Goal: Task Accomplishment & Management: Complete application form

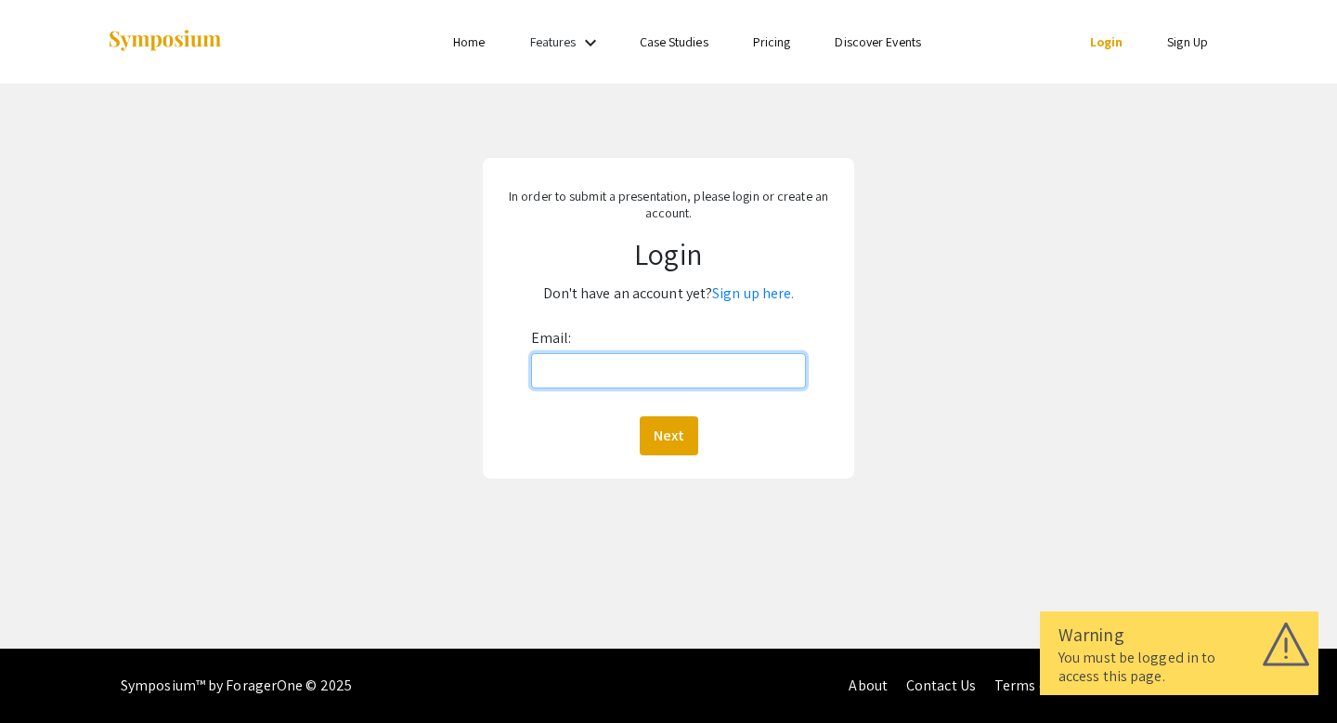
click at [654, 371] on input "Email:" at bounding box center [669, 370] width 276 height 35
type input "[EMAIL_ADDRESS][DOMAIN_NAME]"
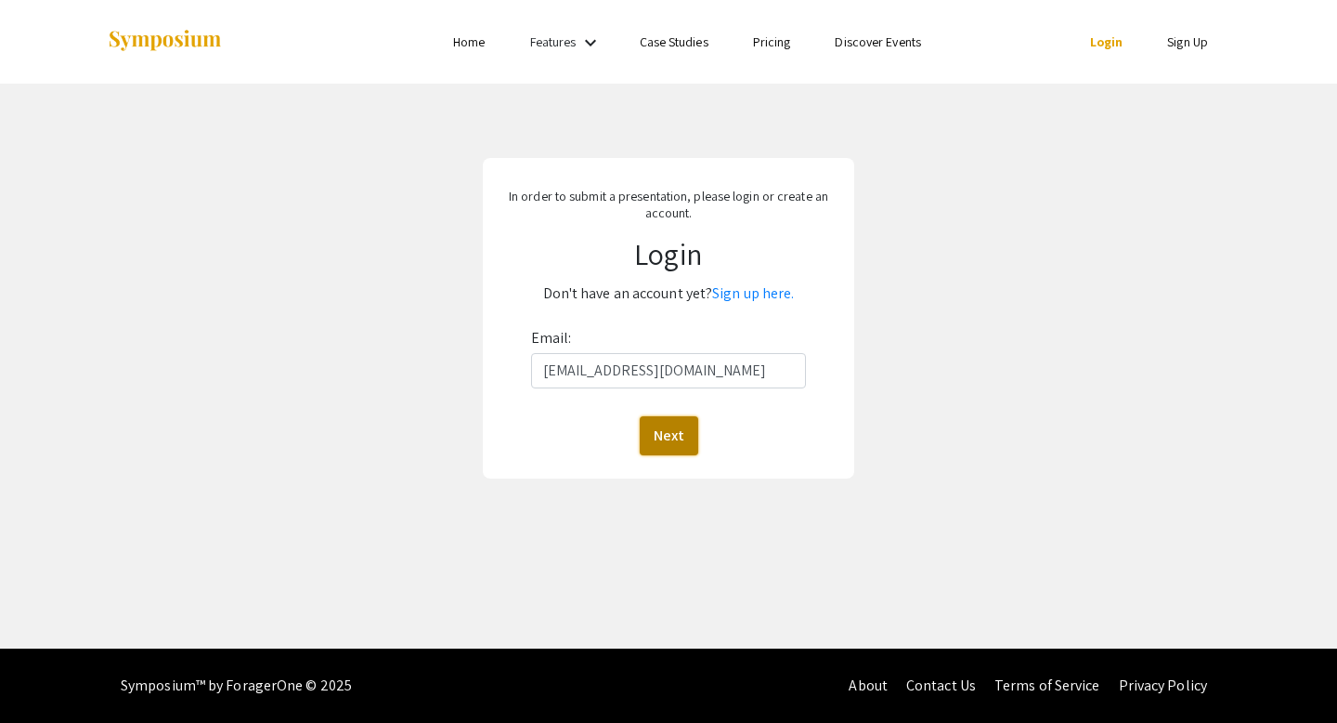
click at [678, 432] on button "Next" at bounding box center [669, 435] width 59 height 39
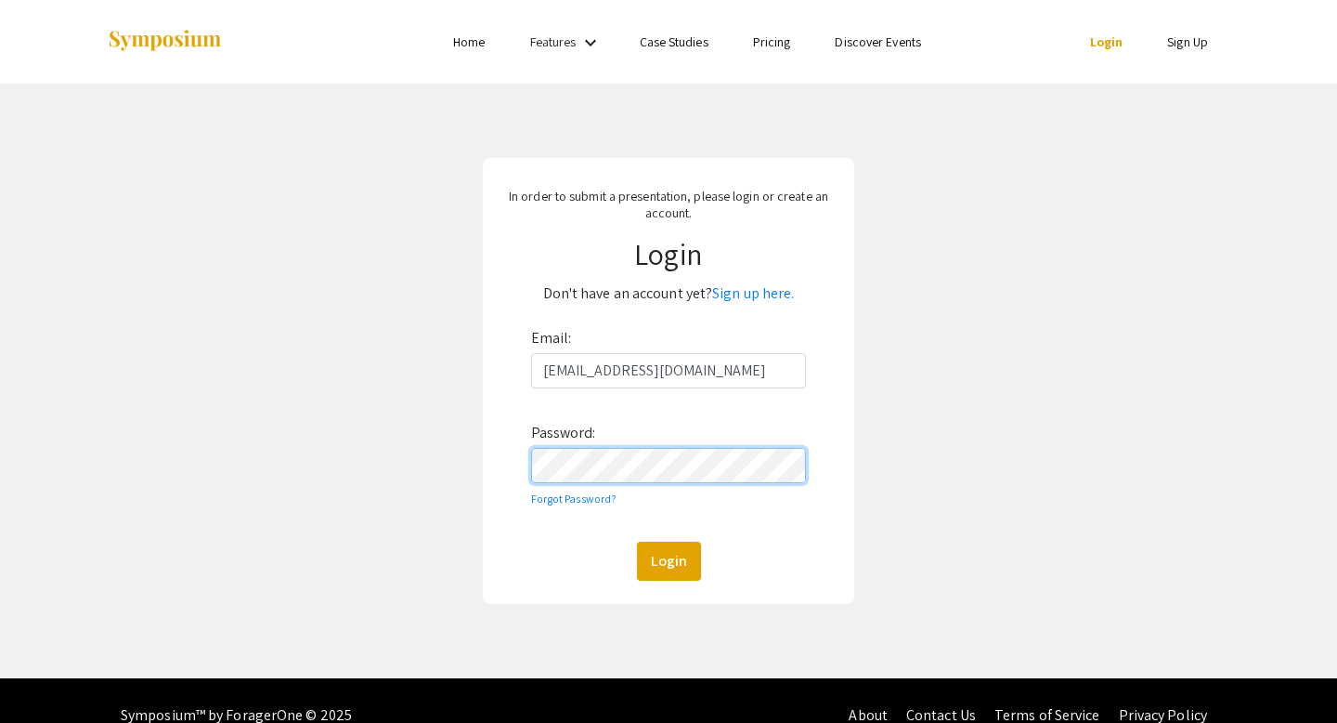
click at [637, 542] on button "Login" at bounding box center [669, 561] width 64 height 39
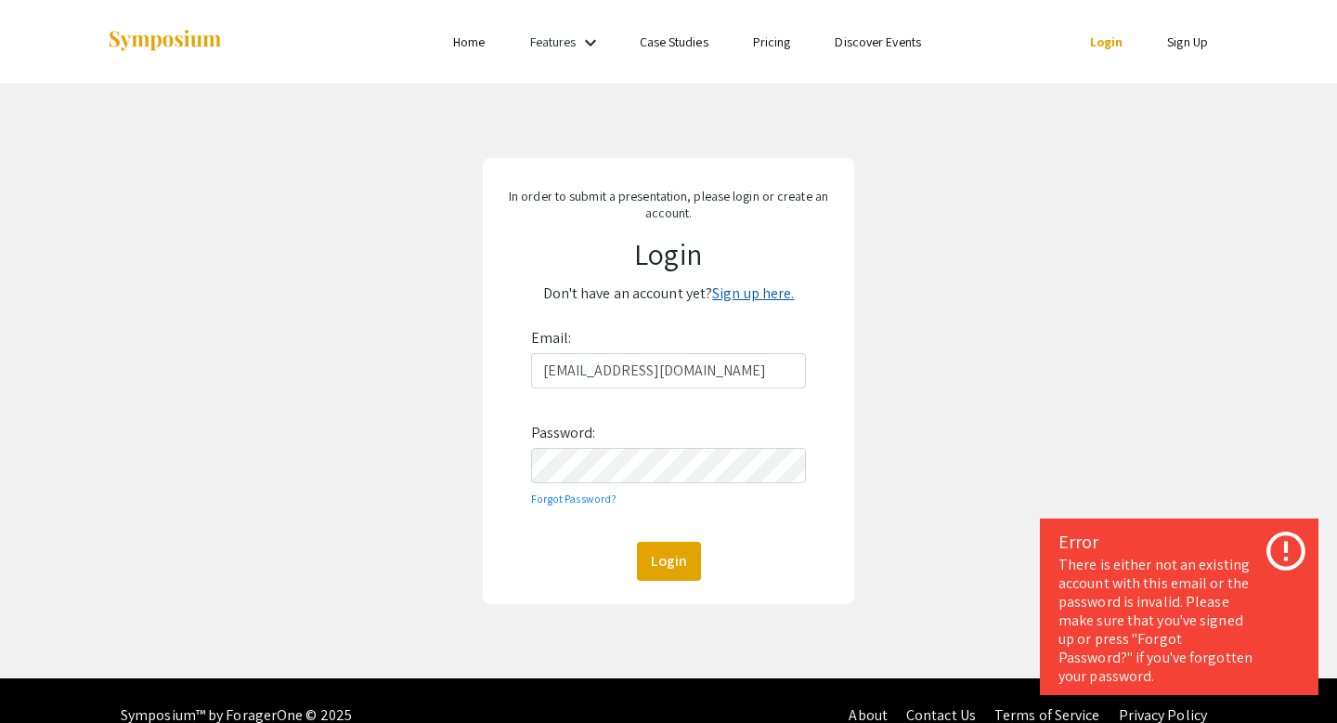
click at [760, 298] on link "Sign up here." at bounding box center [753, 293] width 82 height 20
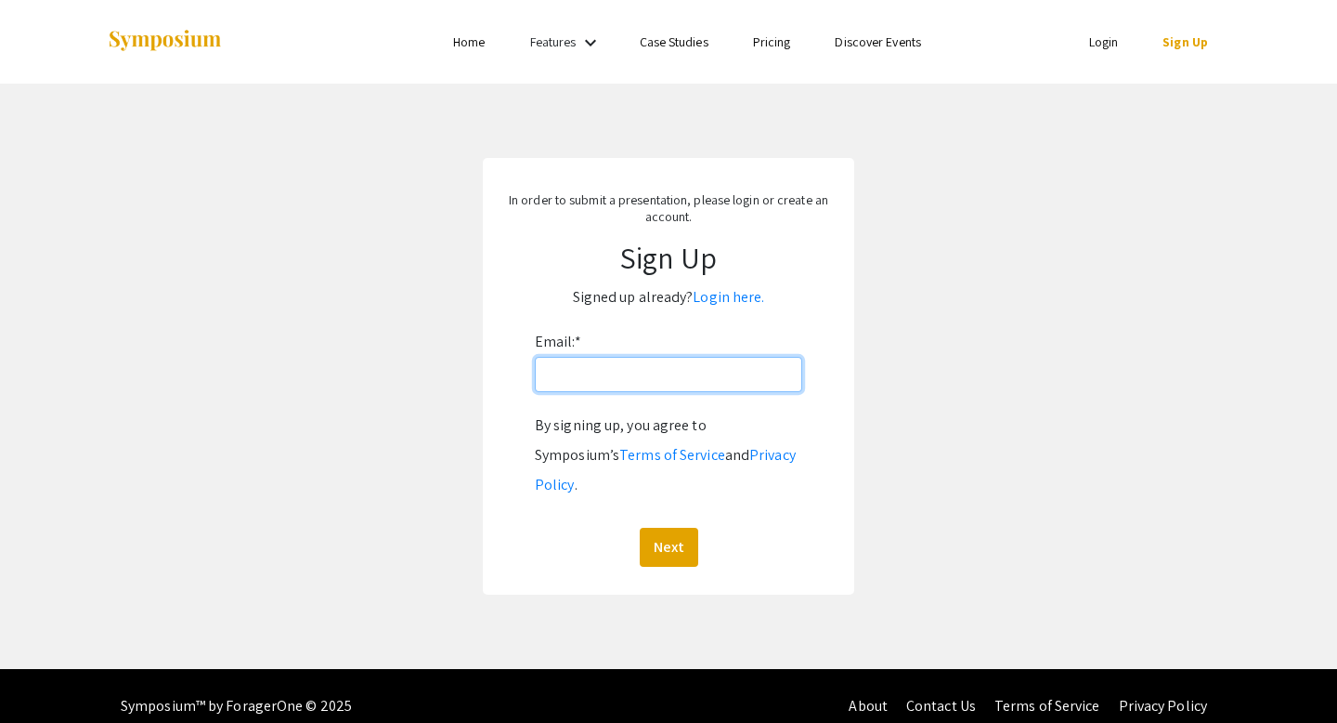
click at [711, 385] on input "Email: *" at bounding box center [668, 374] width 267 height 35
type input "[EMAIL_ADDRESS][DOMAIN_NAME]"
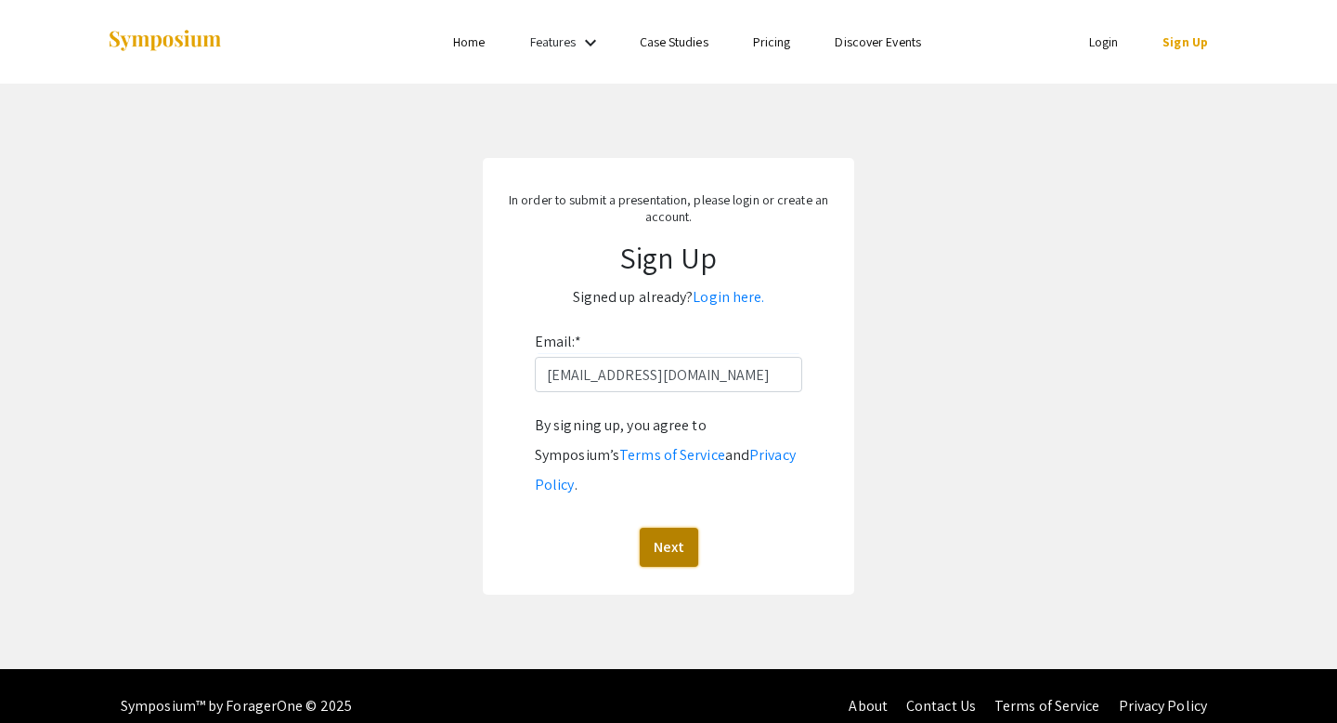
click at [669, 528] on button "Next" at bounding box center [669, 547] width 59 height 39
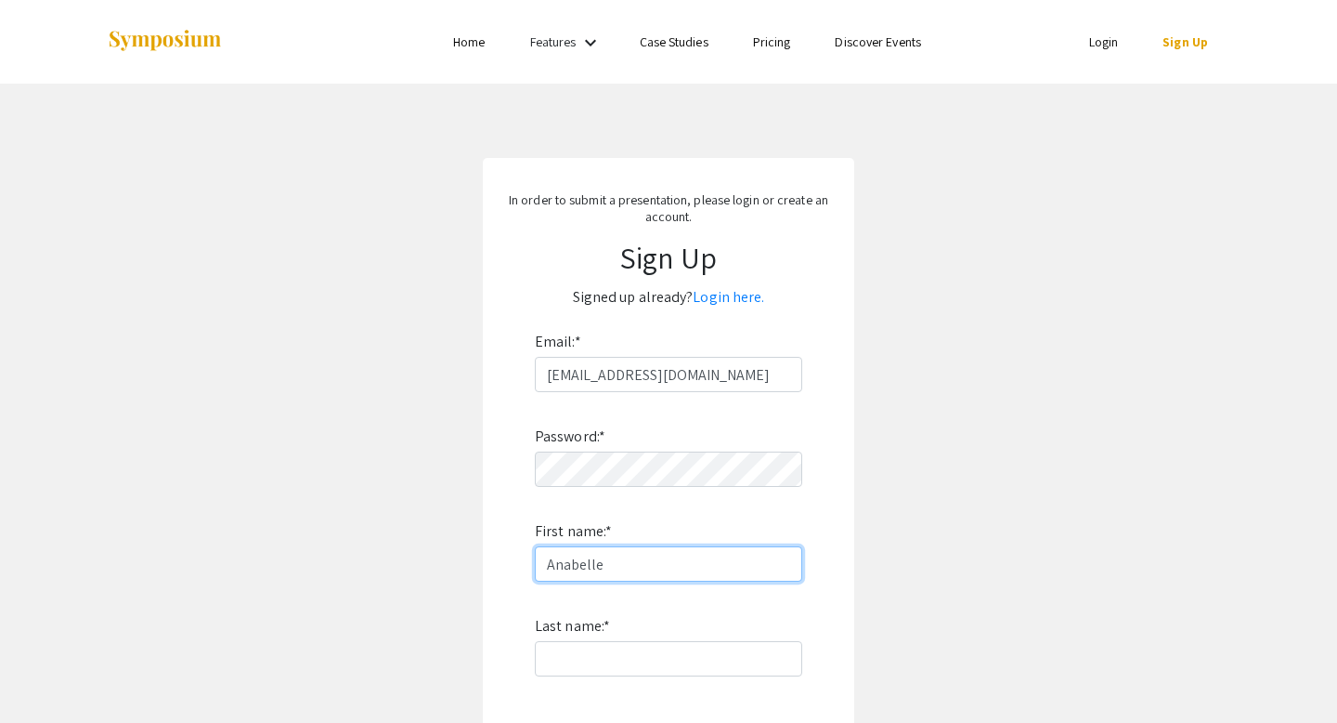
type input "Anabelle"
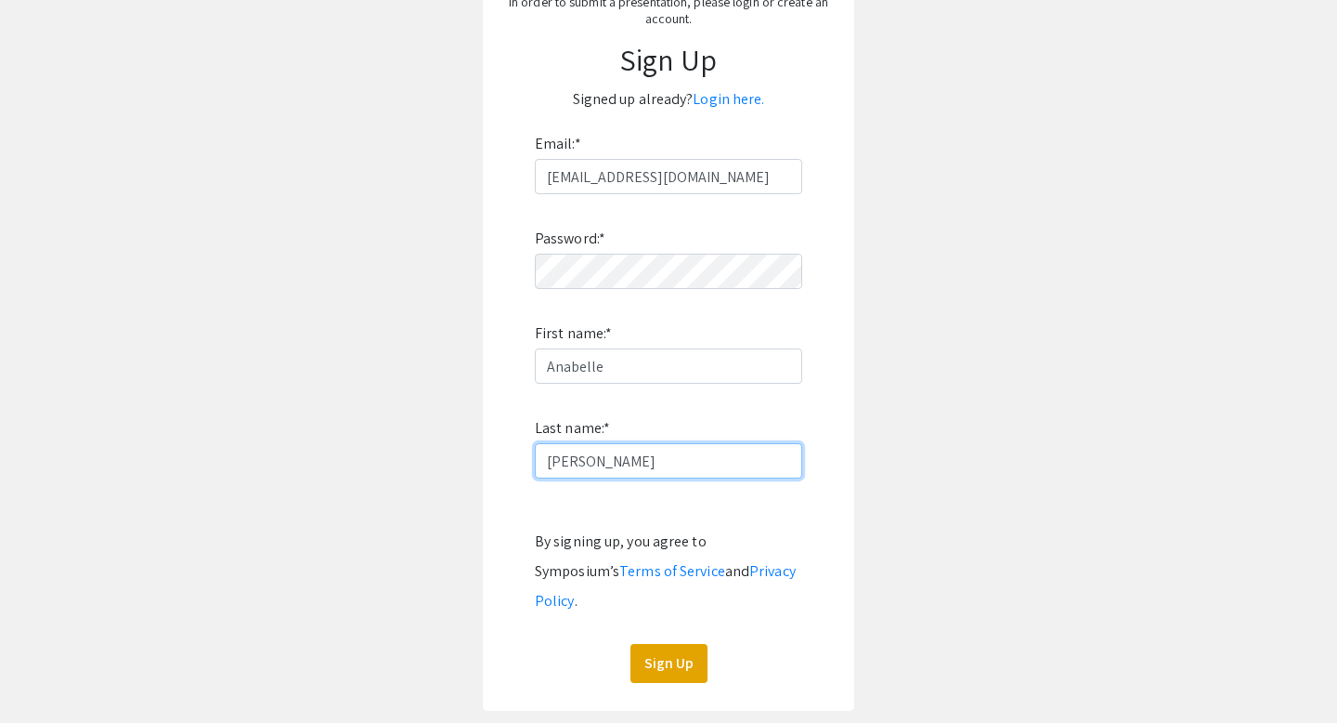
scroll to position [200, 0]
type input "[PERSON_NAME]"
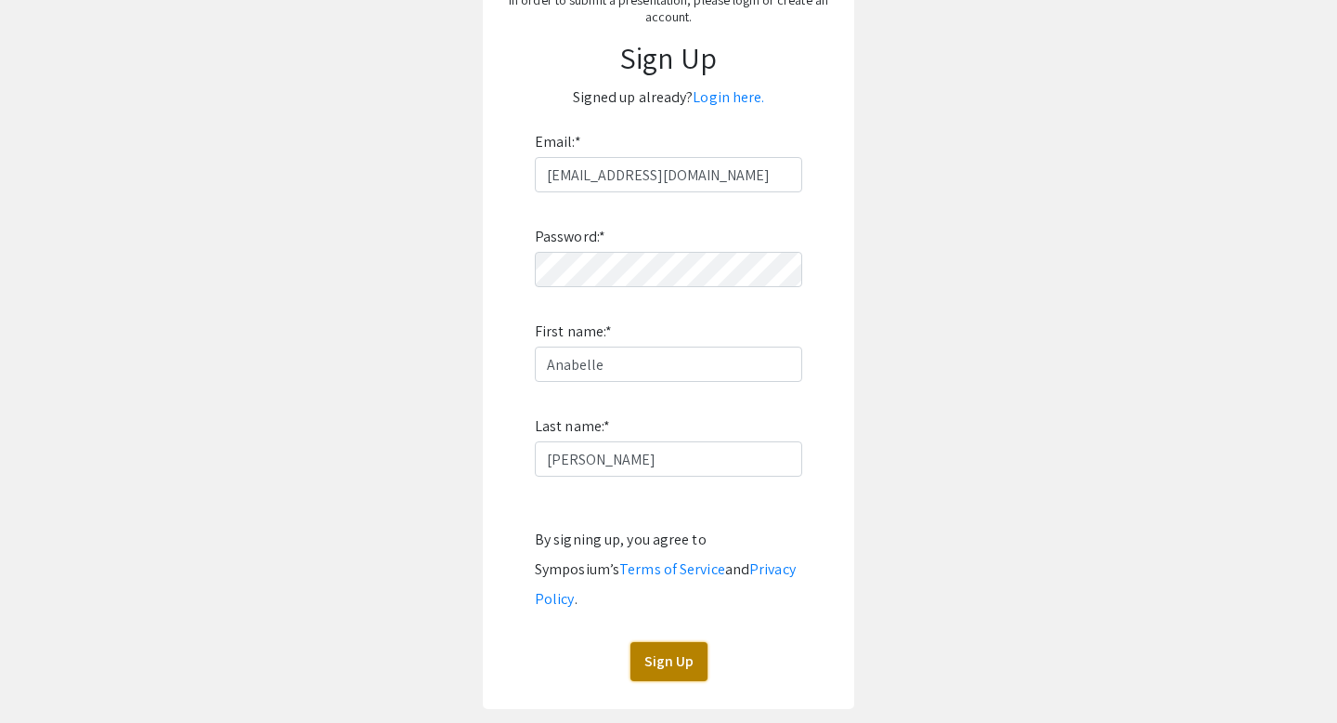
click at [677, 642] on button "Sign Up" at bounding box center [669, 661] width 77 height 39
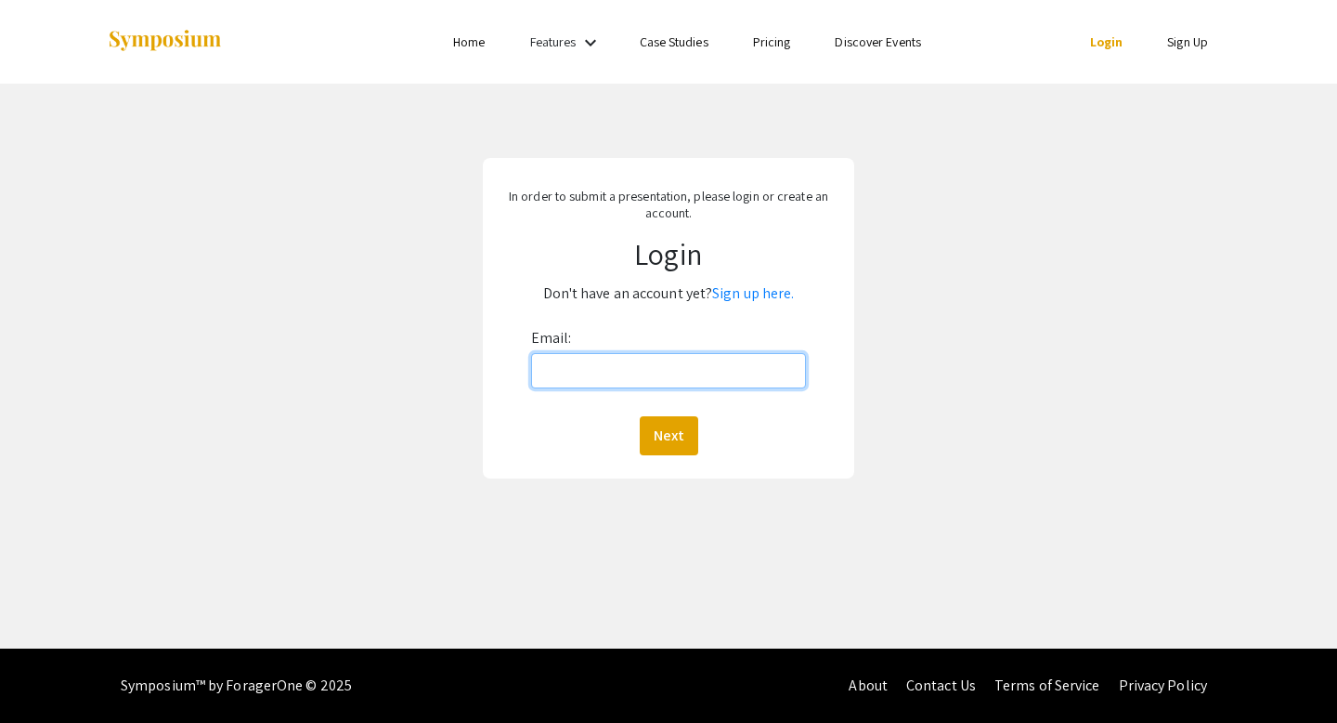
click at [637, 364] on input "Email:" at bounding box center [669, 370] width 276 height 35
type input "[EMAIL_ADDRESS][DOMAIN_NAME]"
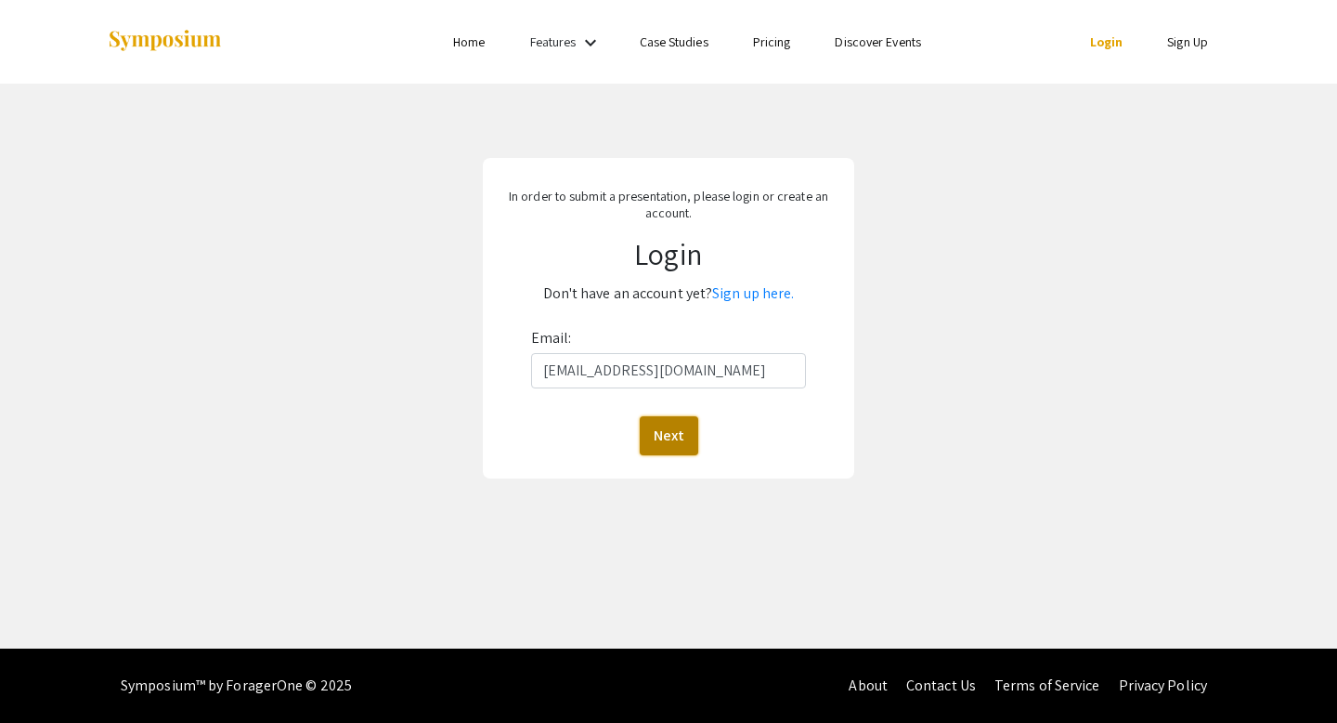
click at [676, 433] on button "Next" at bounding box center [669, 435] width 59 height 39
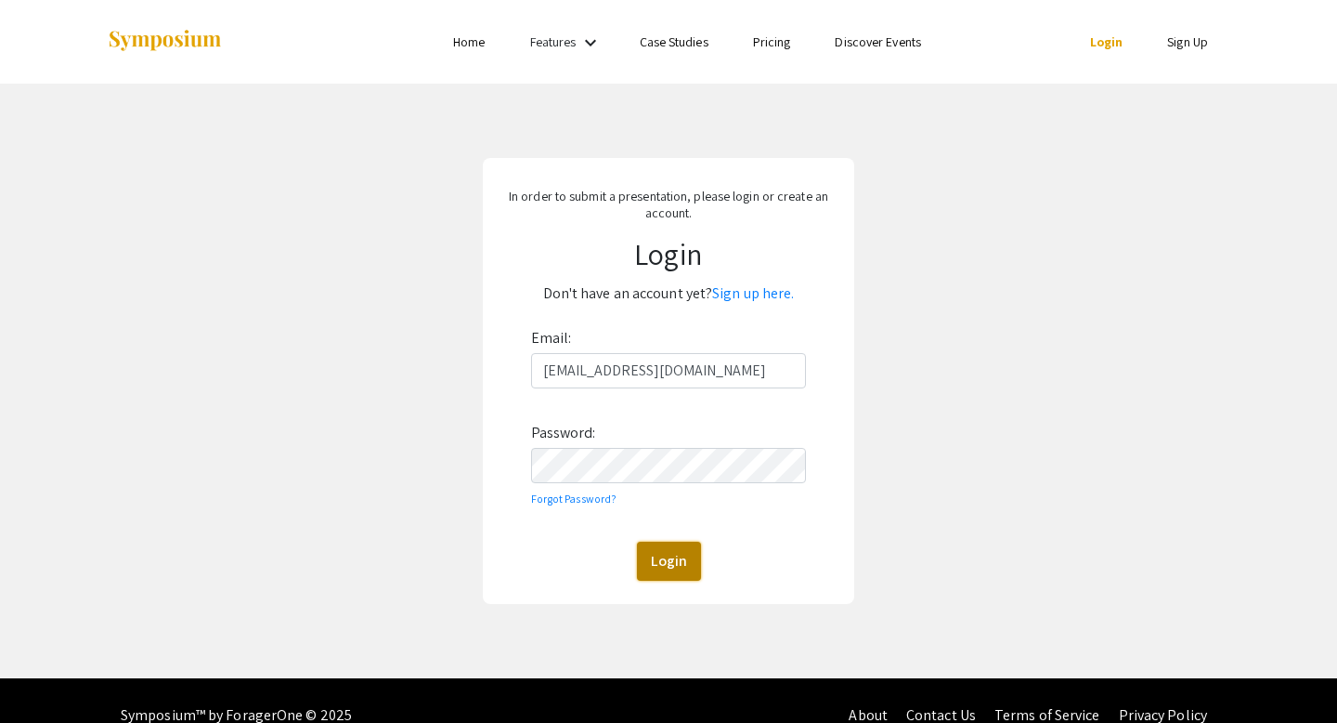
click at [672, 555] on button "Login" at bounding box center [669, 561] width 64 height 39
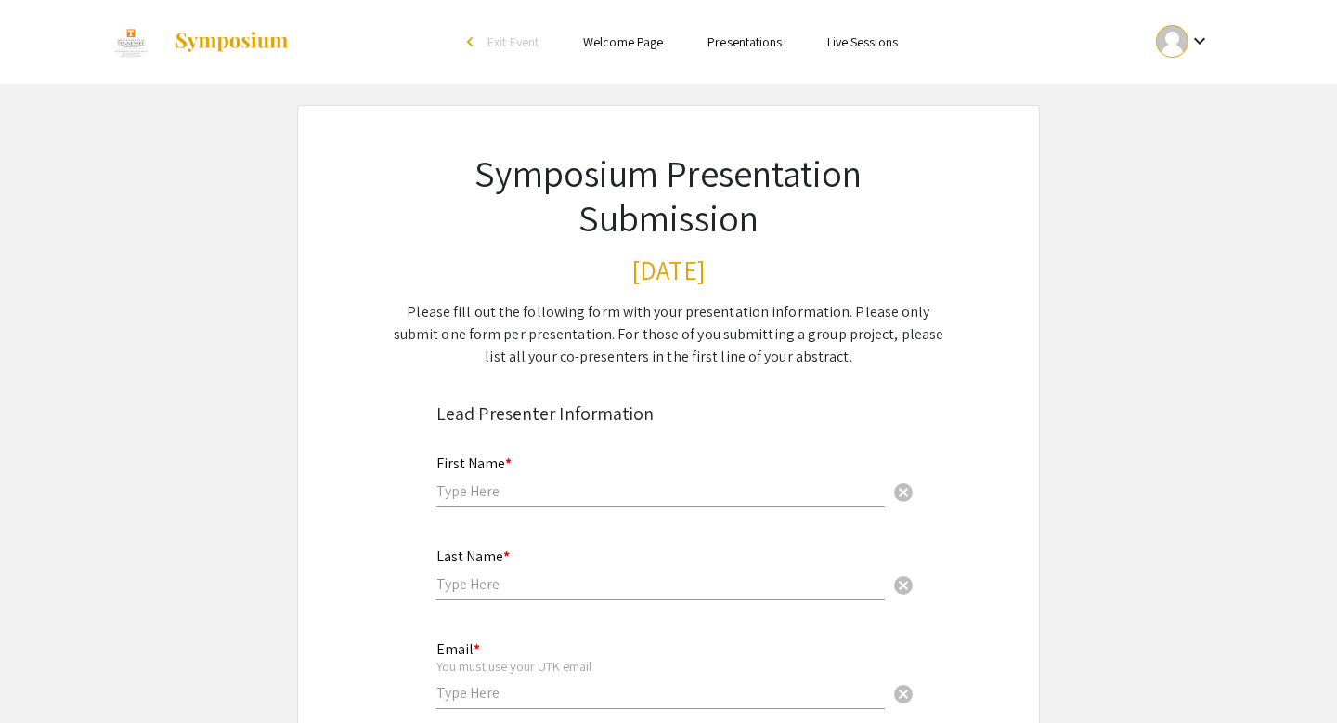
click at [535, 496] on input "text" at bounding box center [661, 491] width 449 height 20
type input "Anabelle"
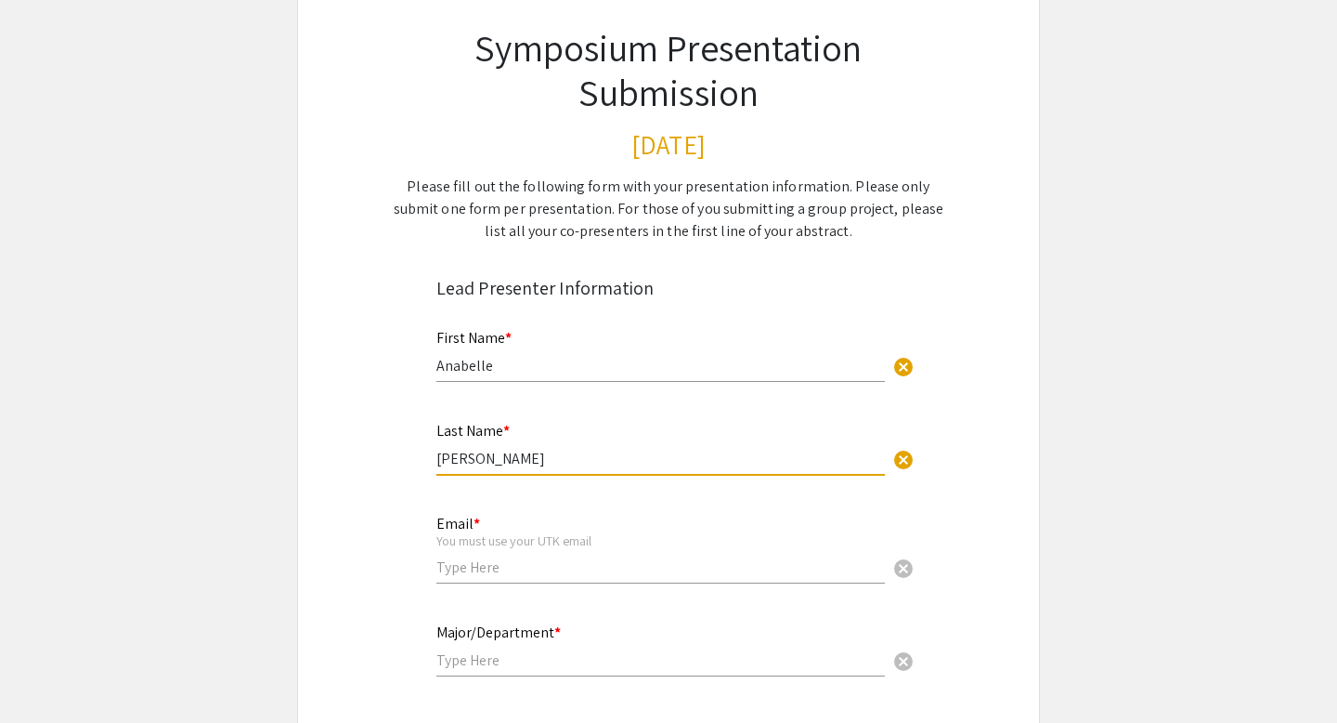
scroll to position [204, 0]
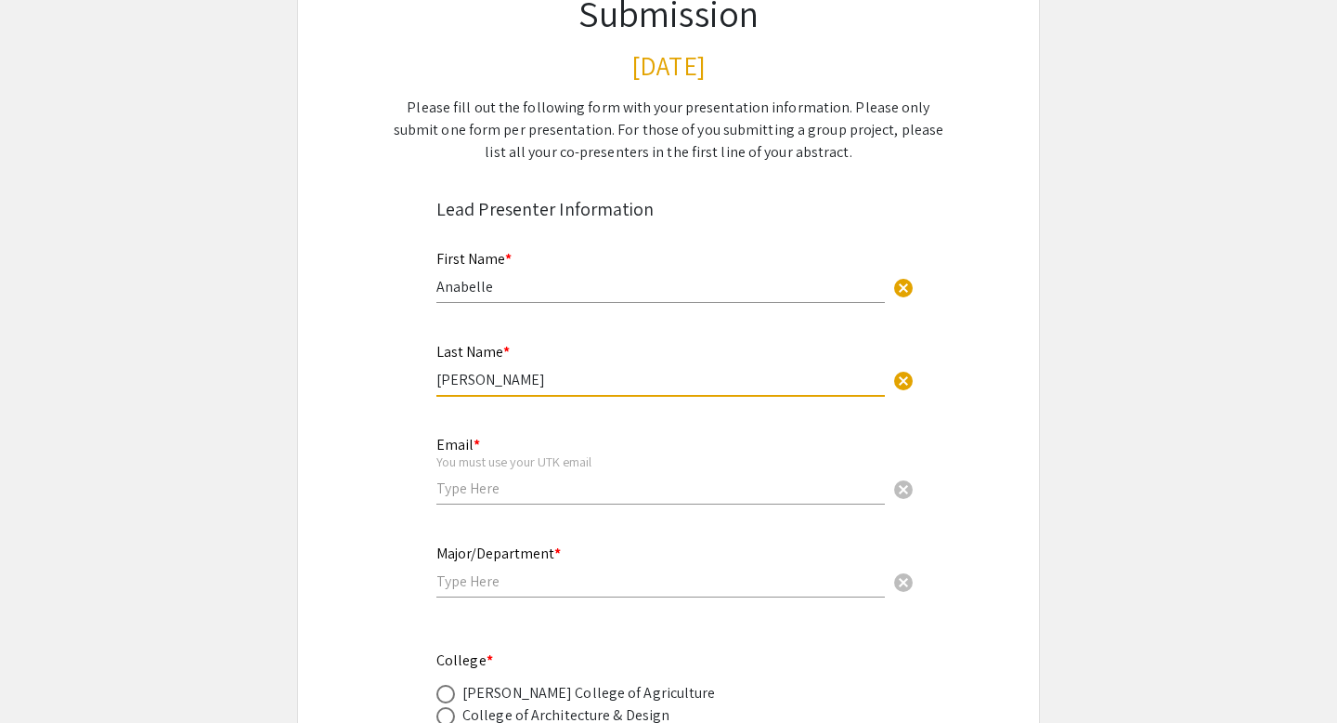
type input "[PERSON_NAME]"
click at [460, 494] on input "email" at bounding box center [661, 488] width 449 height 20
type input "[EMAIL_ADDRESS][DOMAIN_NAME]"
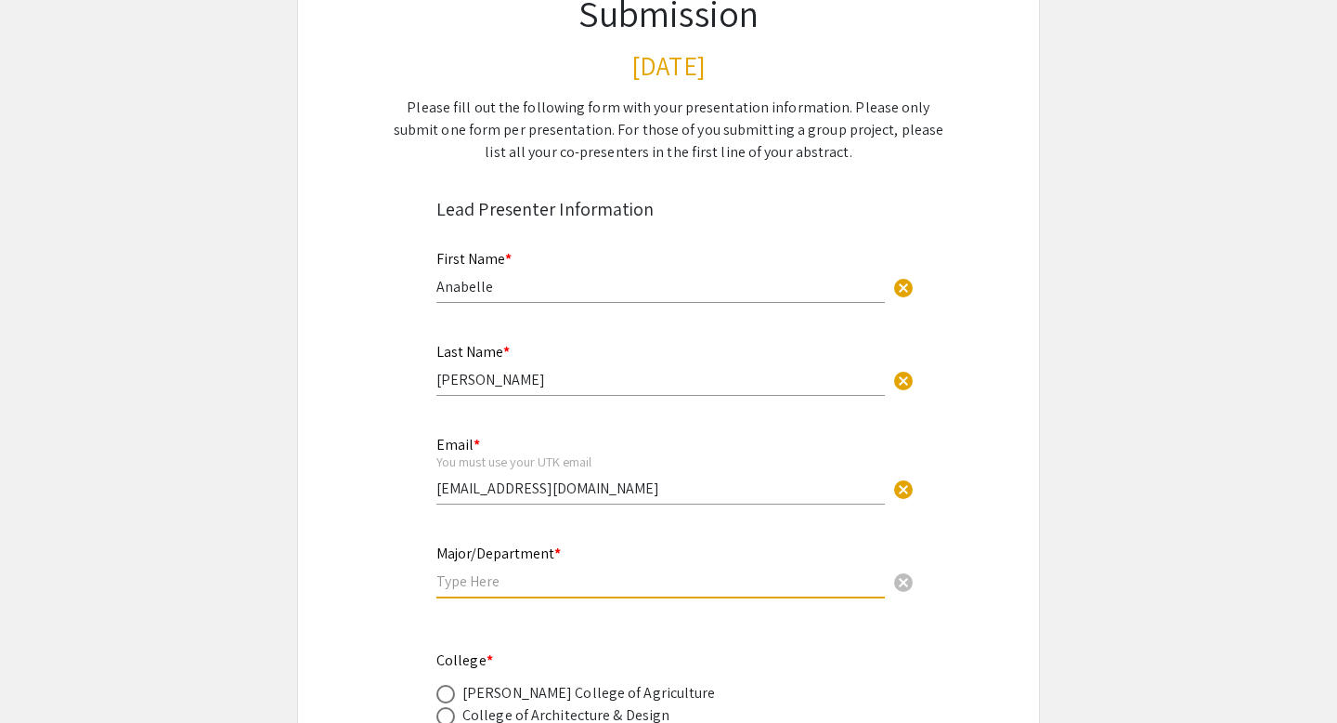
click at [489, 574] on input "text" at bounding box center [661, 581] width 449 height 20
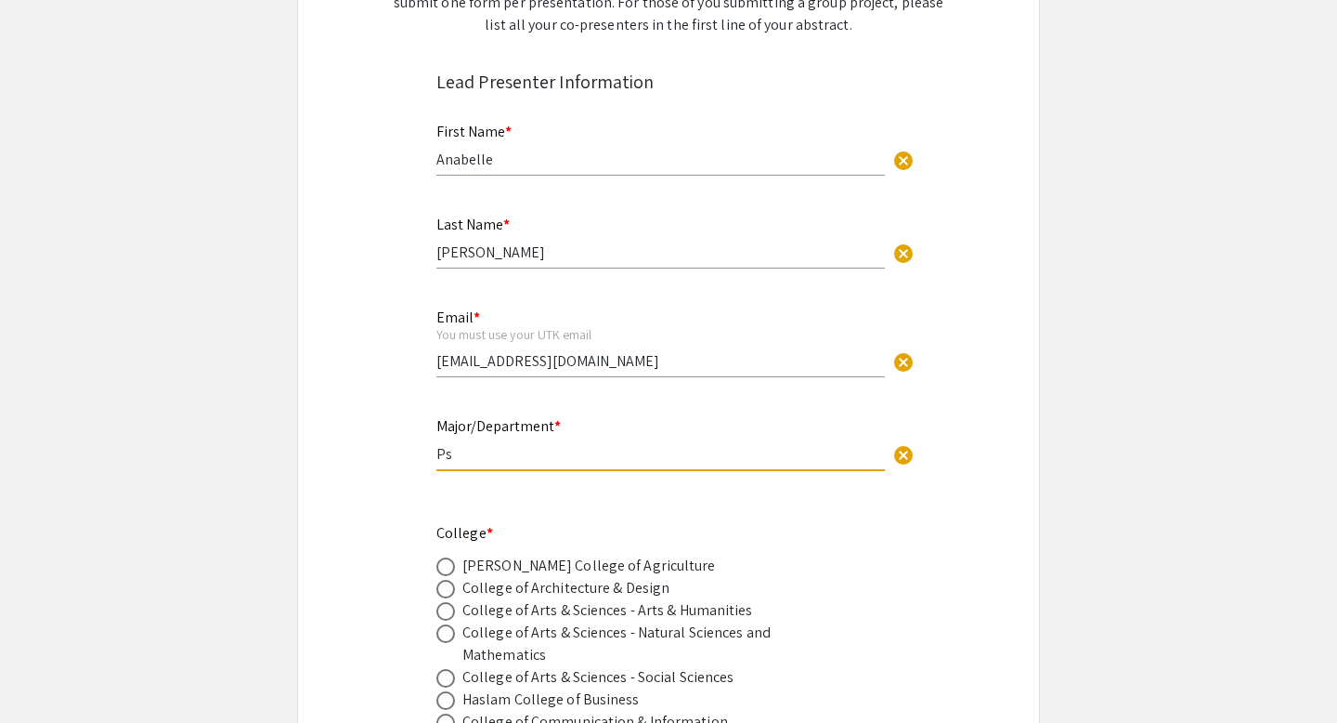
type input "P"
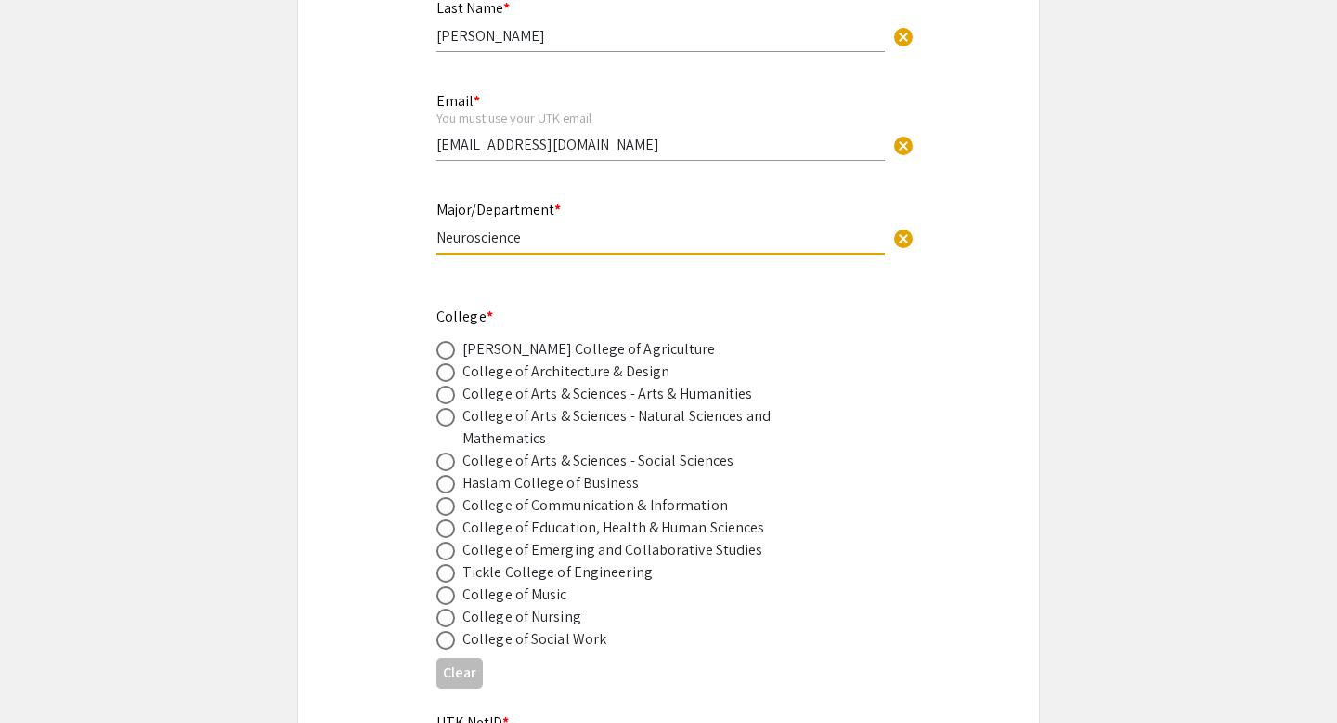
scroll to position [557, 0]
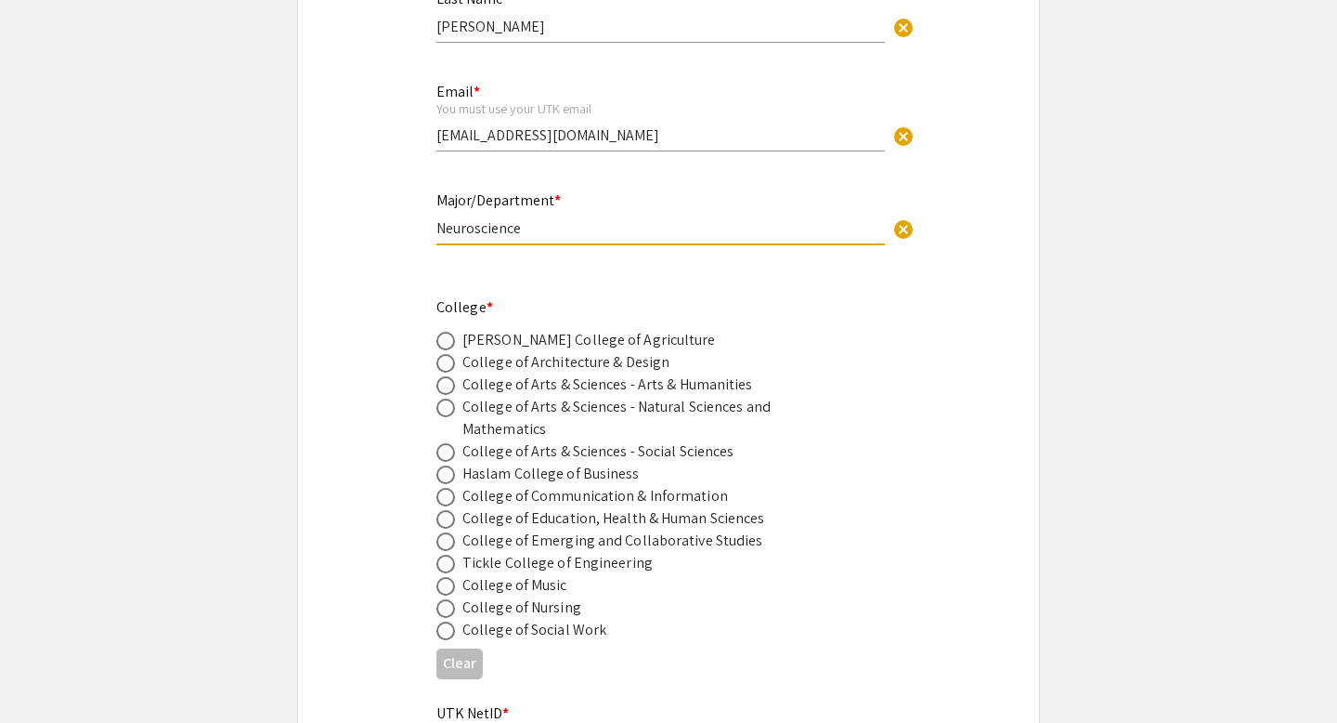
type input "Neuroscience"
click at [440, 385] on span at bounding box center [446, 385] width 19 height 19
click at [440, 385] on input "radio" at bounding box center [446, 385] width 19 height 19
radio input "true"
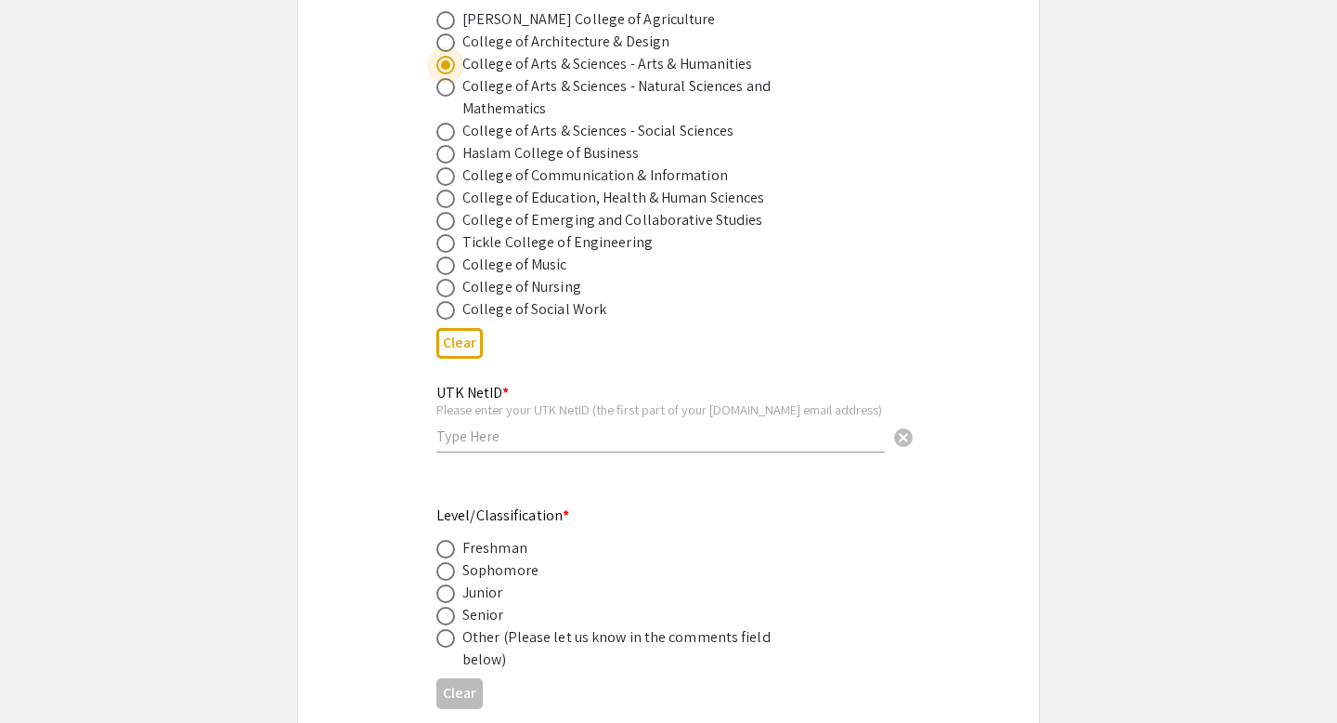
scroll to position [884, 0]
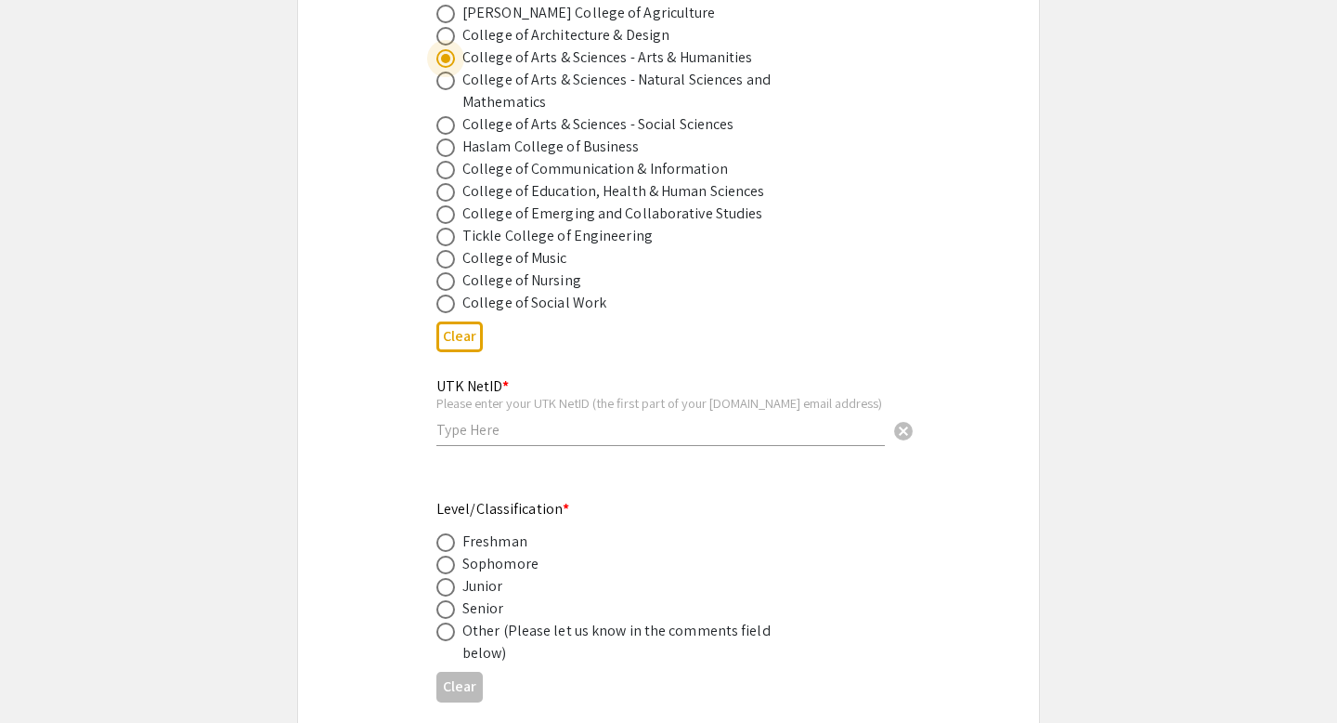
click at [502, 434] on input "text" at bounding box center [661, 430] width 449 height 20
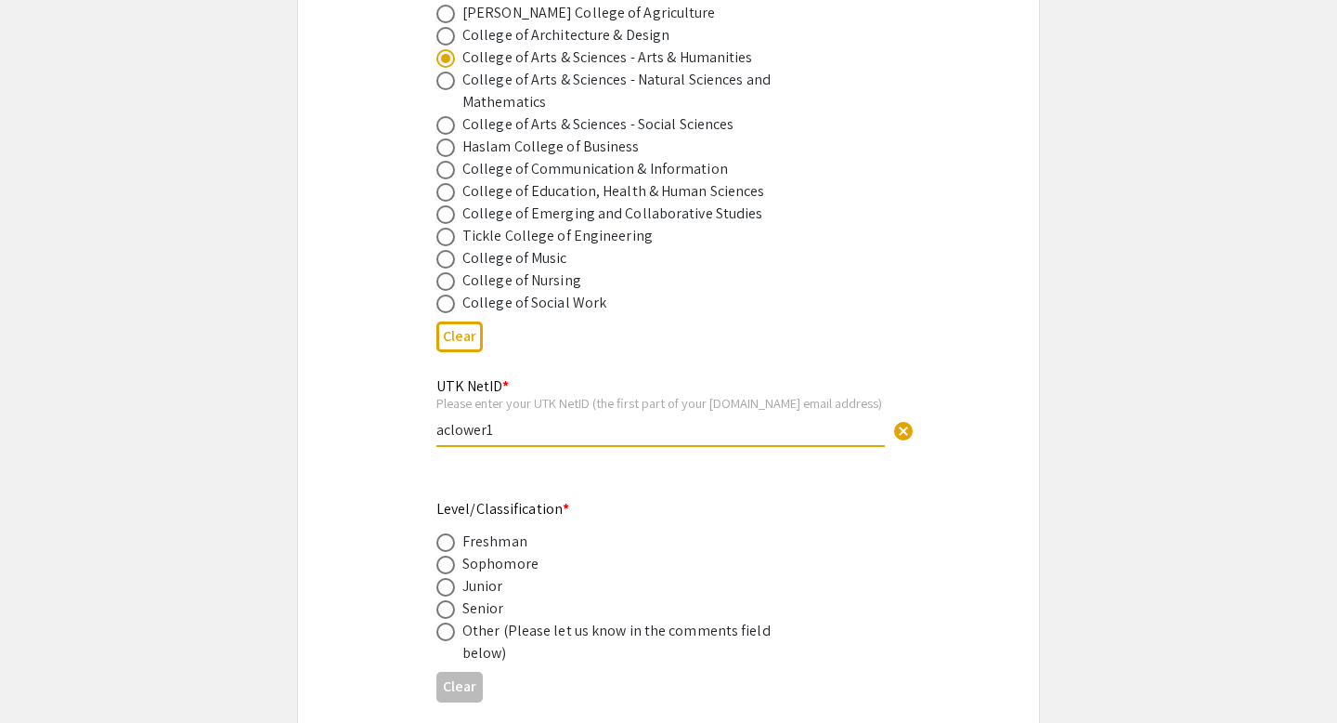
type input "aclower1"
click at [447, 607] on span at bounding box center [446, 609] width 19 height 19
click at [447, 607] on input "radio" at bounding box center [446, 609] width 19 height 19
radio input "true"
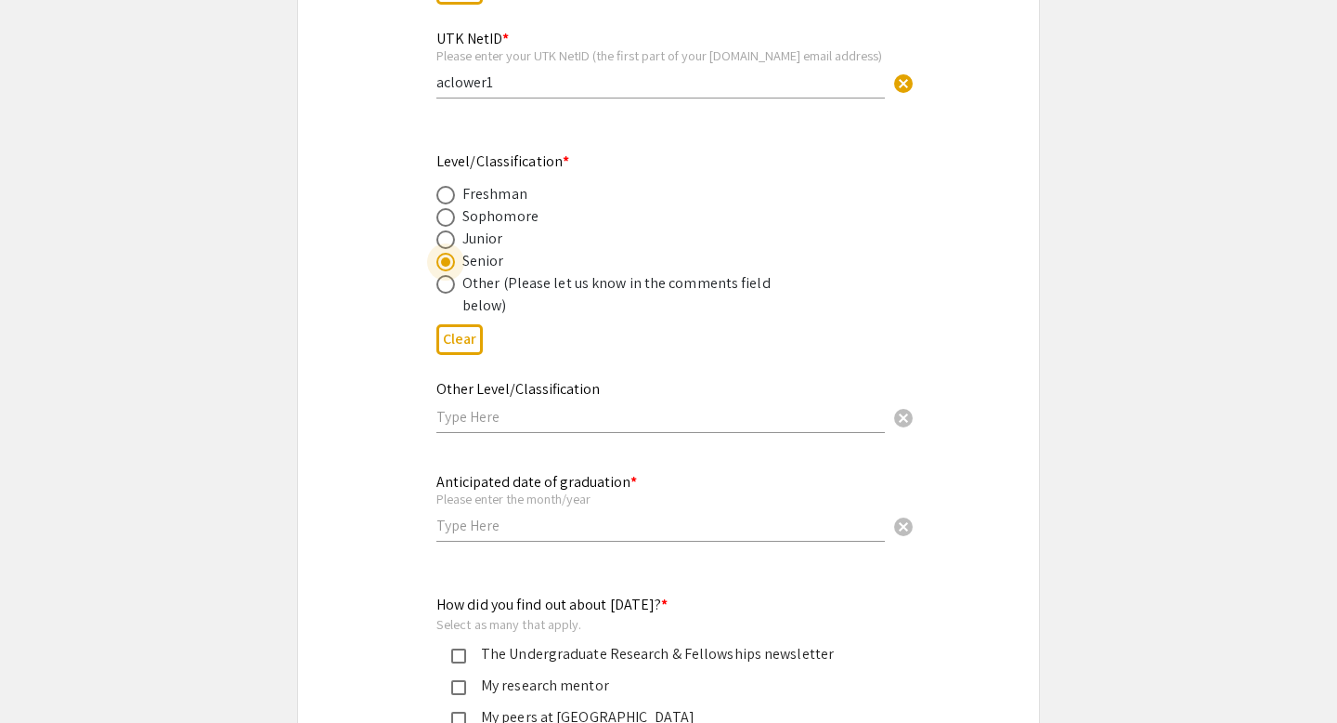
scroll to position [1315, 0]
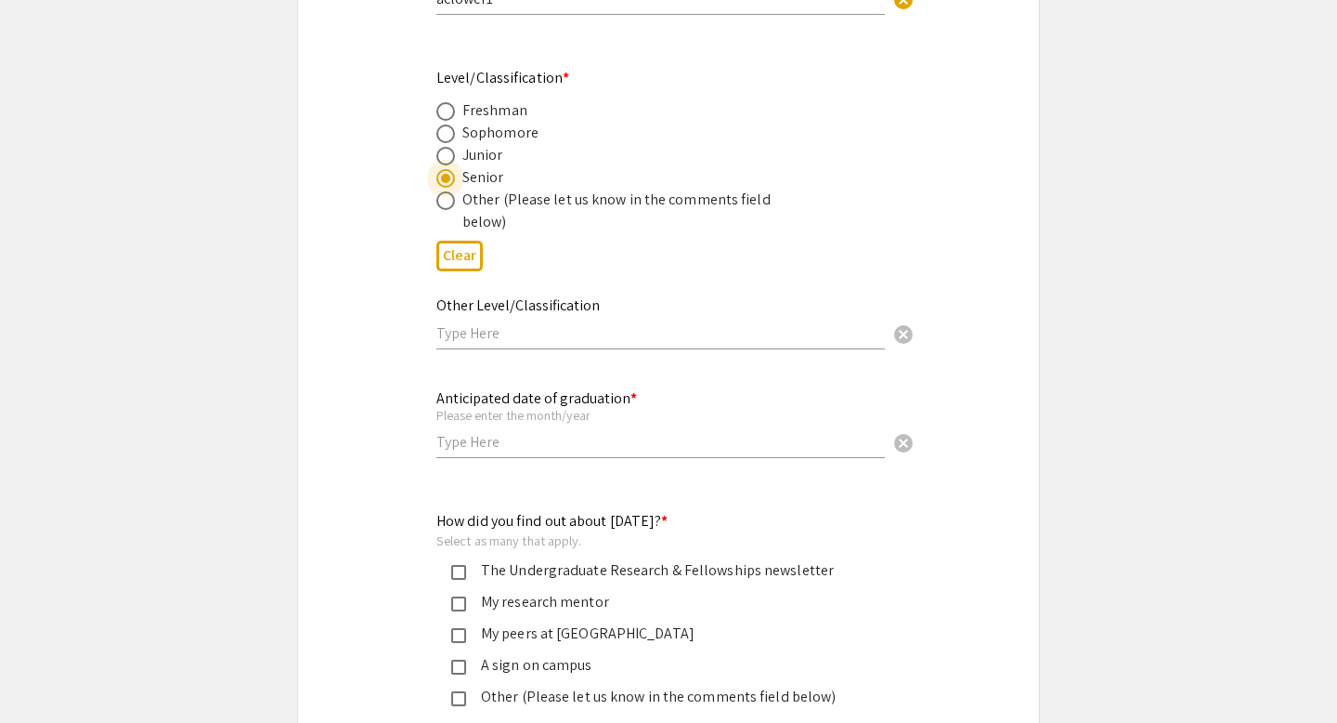
click at [481, 443] on input "text" at bounding box center [661, 442] width 449 height 20
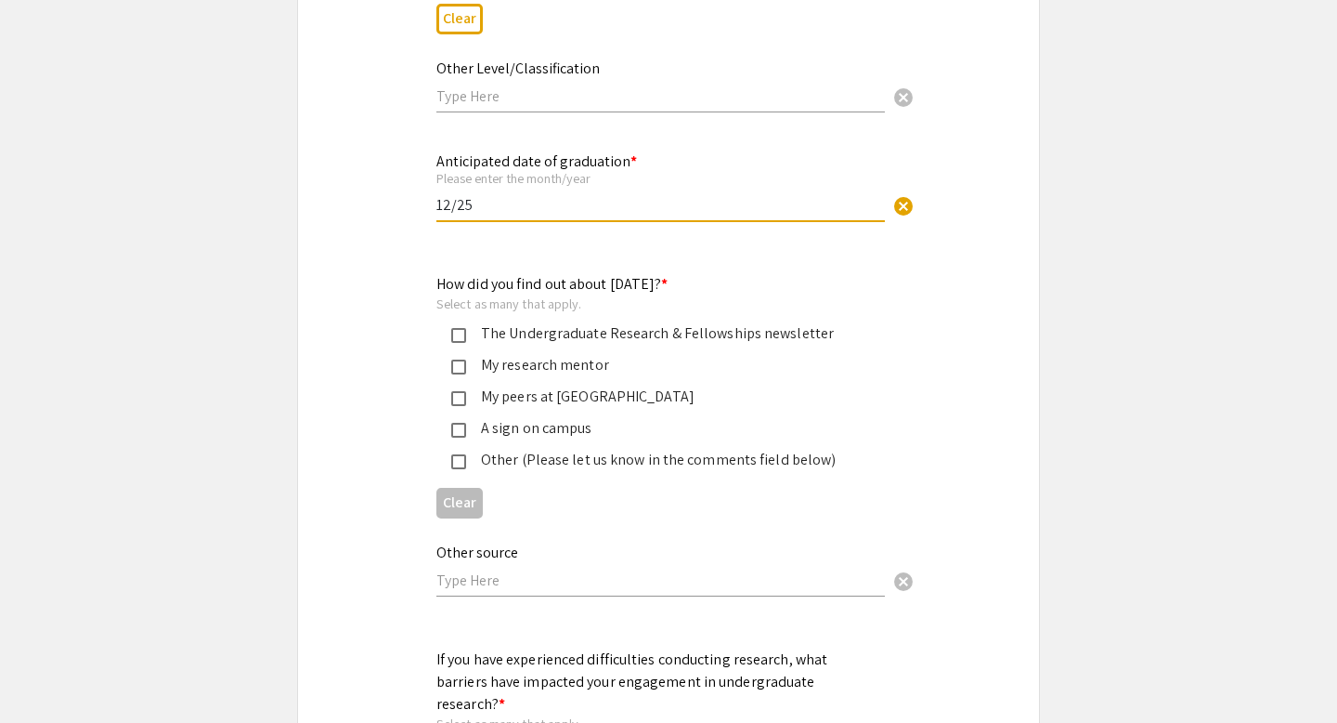
scroll to position [1554, 0]
type input "12/25"
click at [454, 360] on mat-pseudo-checkbox at bounding box center [458, 365] width 15 height 15
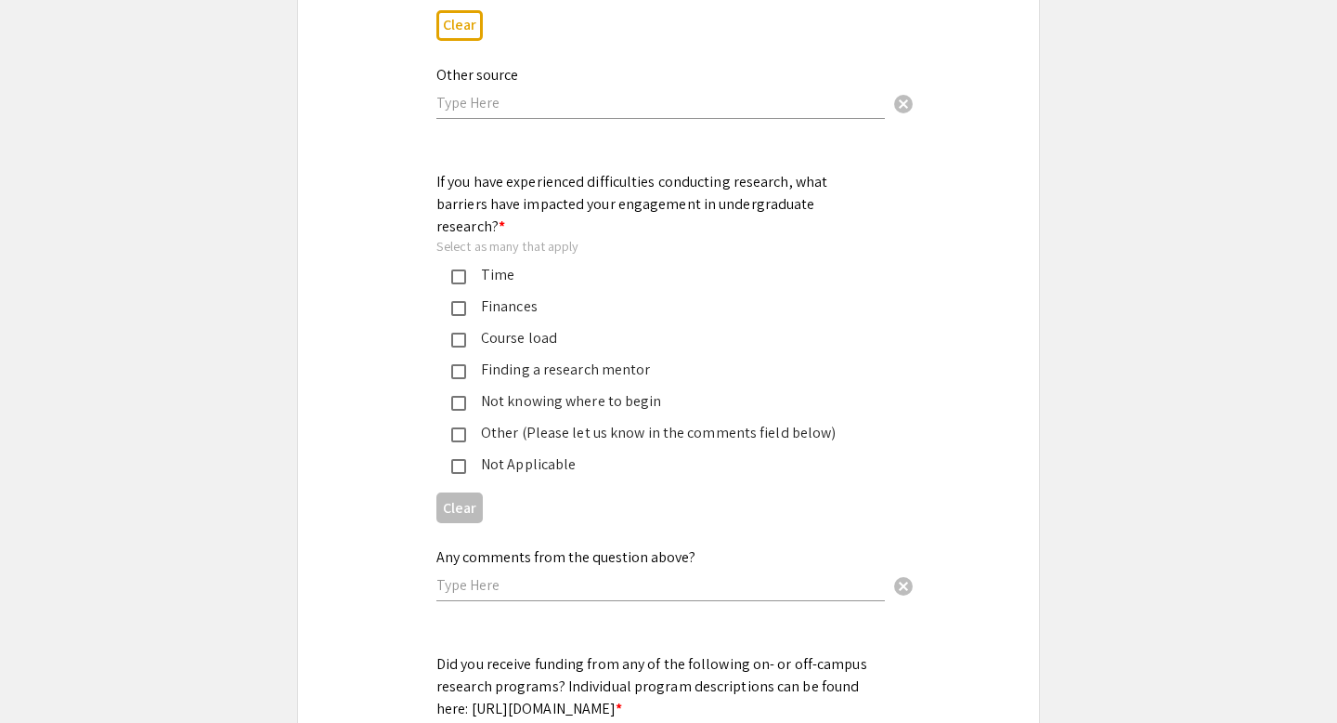
scroll to position [2035, 0]
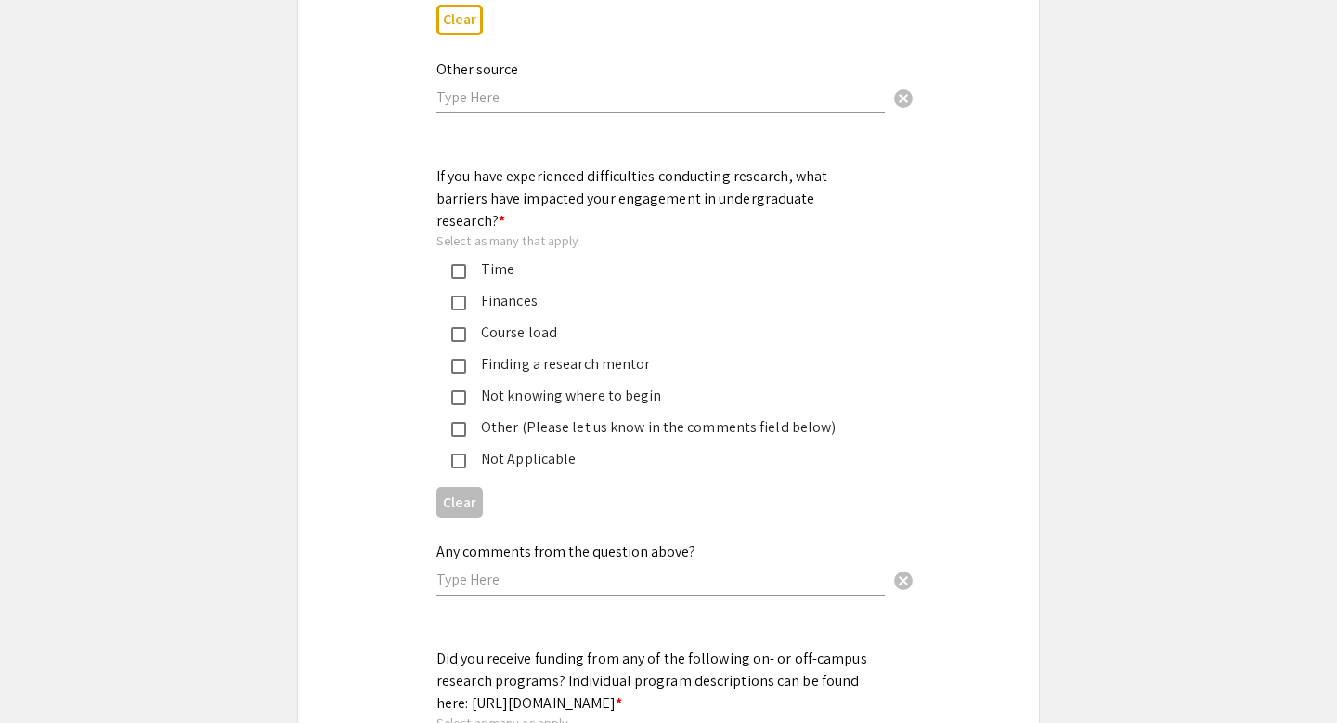
click at [462, 295] on mat-pseudo-checkbox at bounding box center [458, 302] width 15 height 15
click at [460, 327] on mat-pseudo-checkbox at bounding box center [458, 334] width 15 height 15
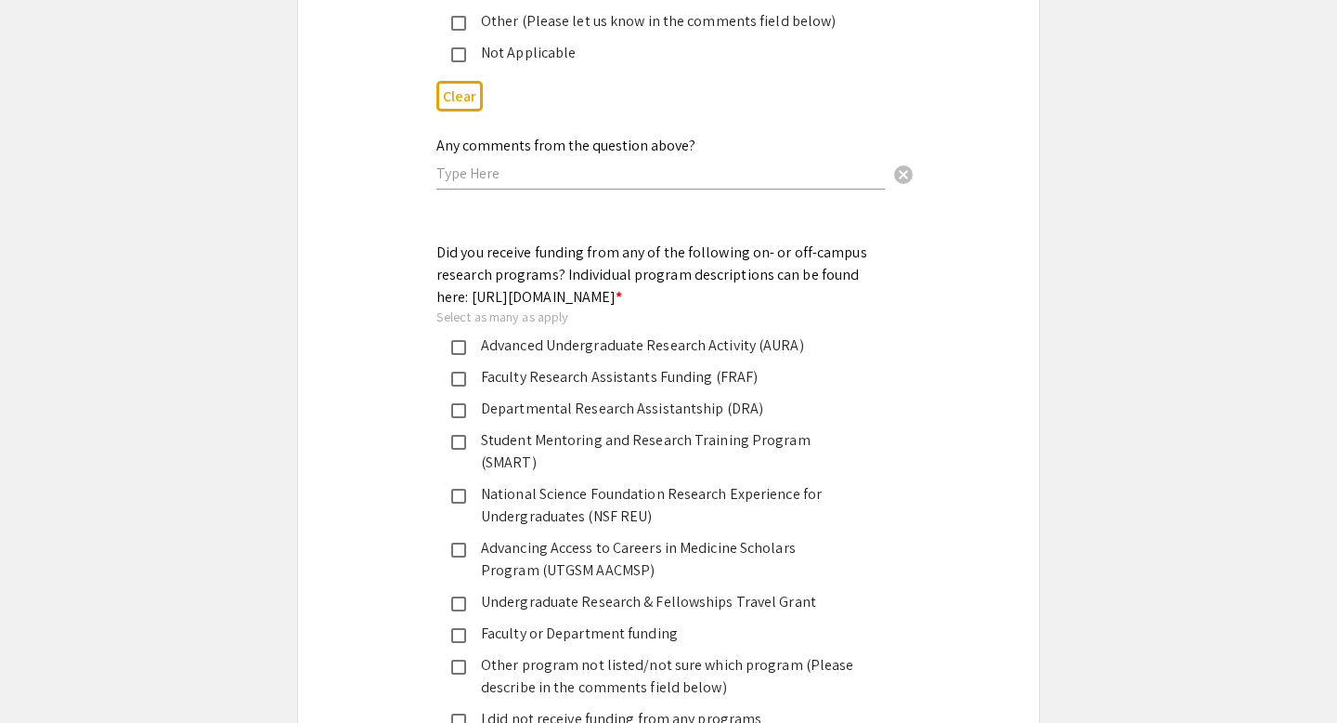
scroll to position [2483, 0]
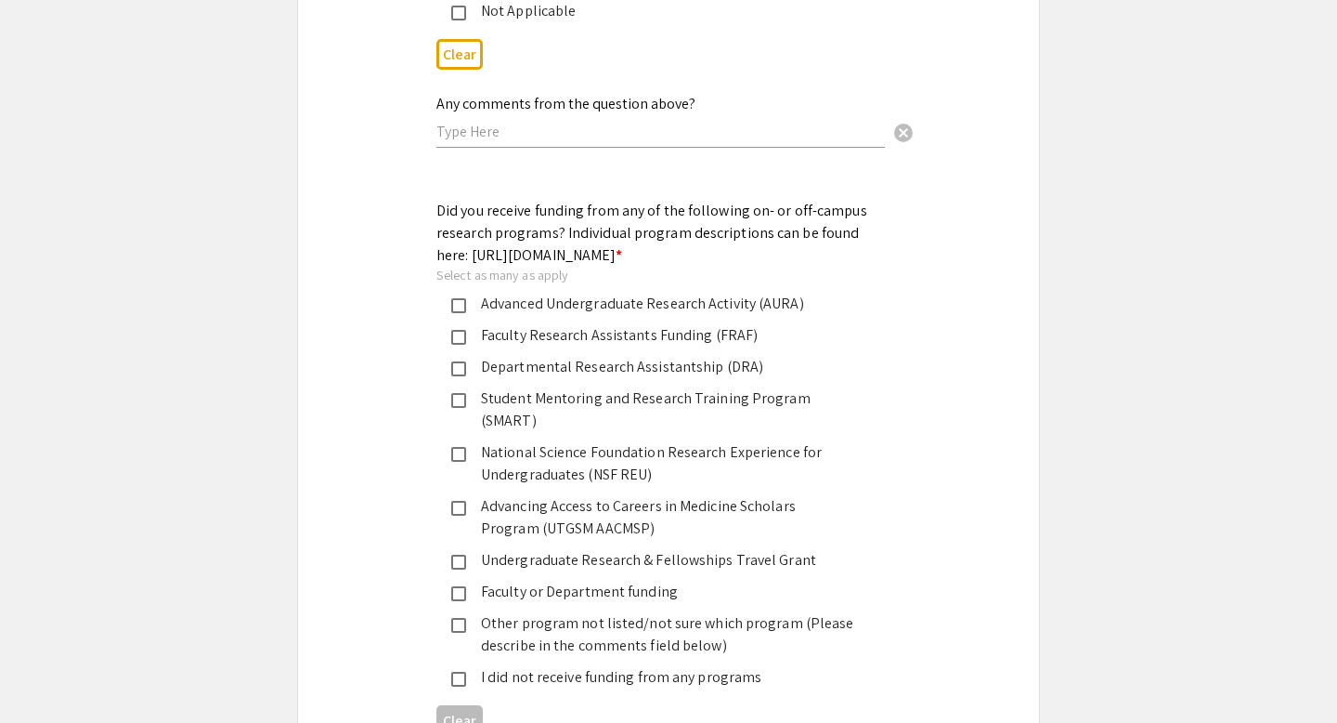
click at [461, 302] on mat-pseudo-checkbox at bounding box center [458, 305] width 15 height 15
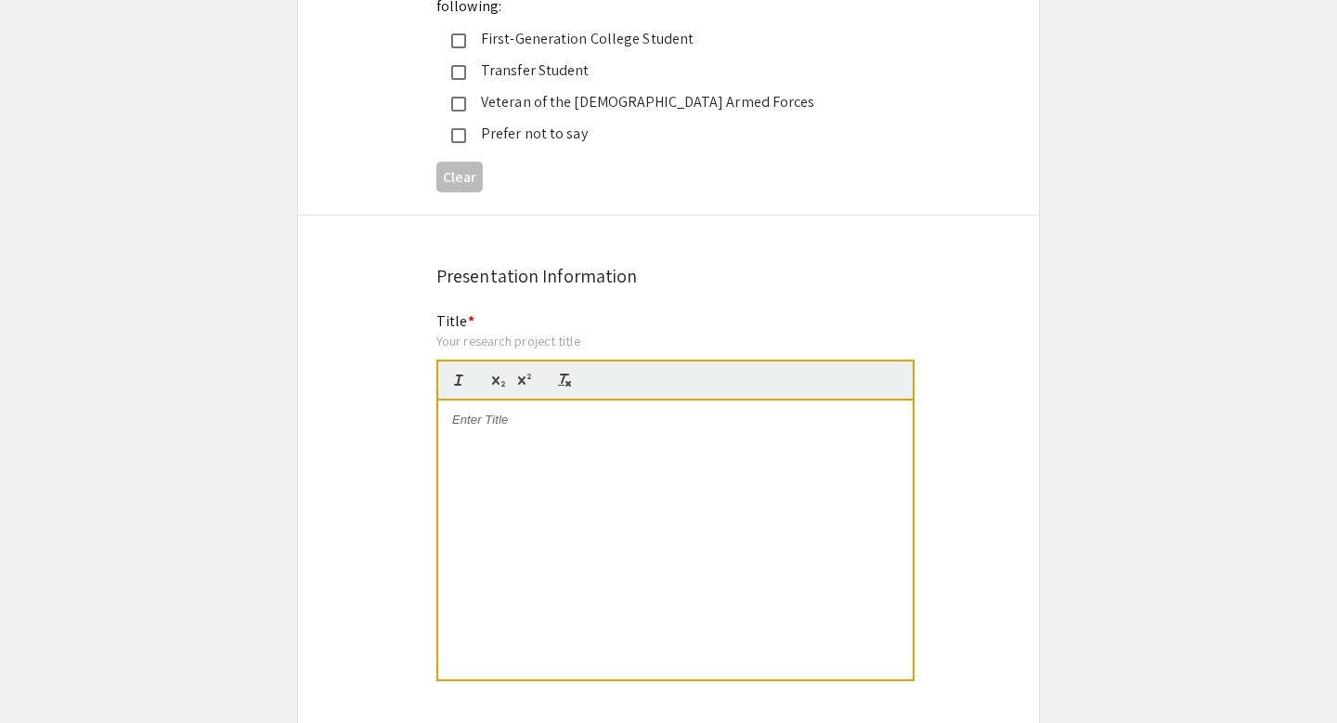
scroll to position [3487, 0]
click at [520, 410] on p at bounding box center [675, 418] width 447 height 17
click at [599, 425] on div at bounding box center [675, 537] width 475 height 279
click at [624, 446] on div "Effects of MECP2" at bounding box center [675, 537] width 475 height 279
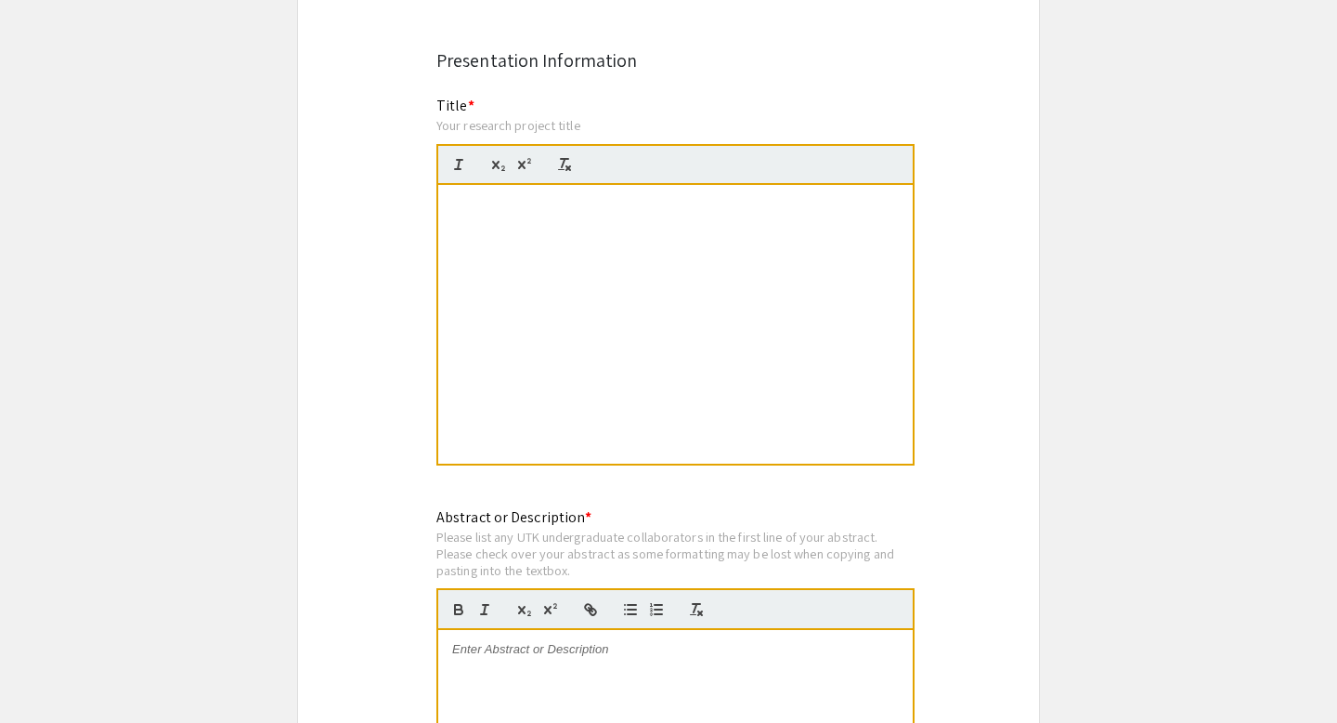
scroll to position [3740, 0]
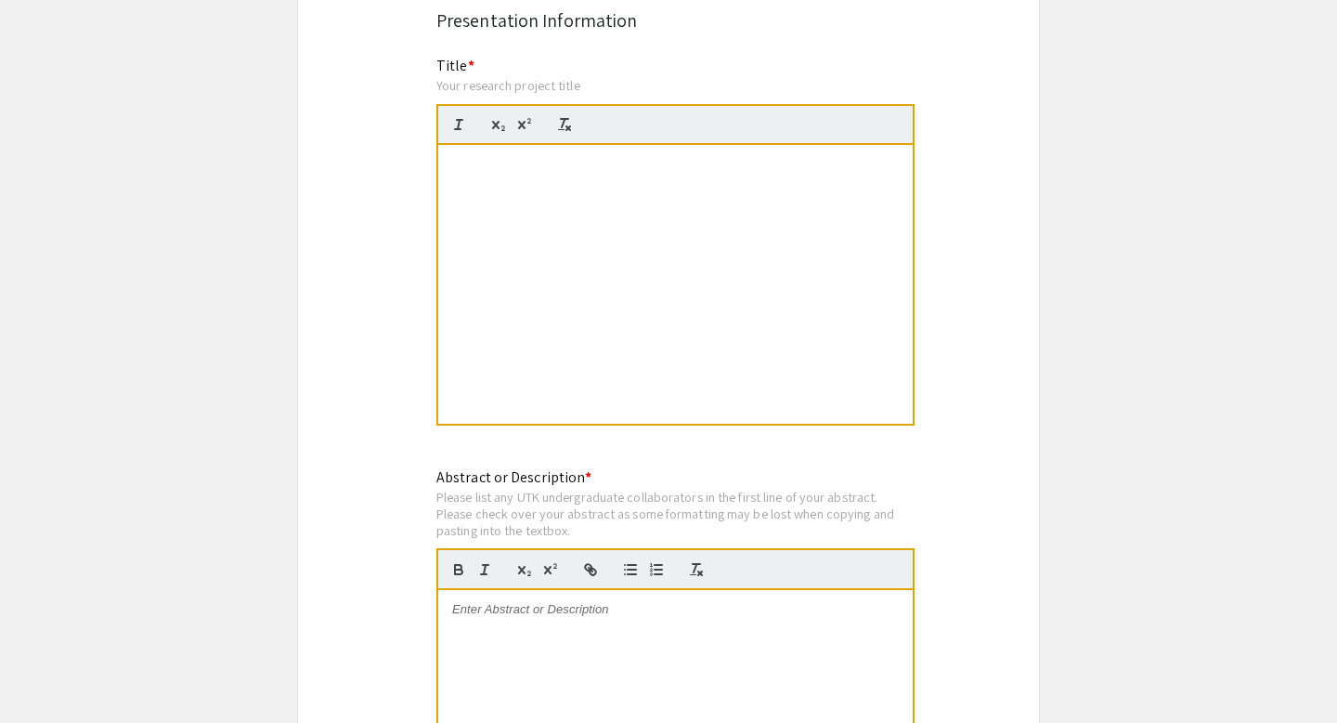
click at [584, 658] on div at bounding box center [675, 729] width 475 height 279
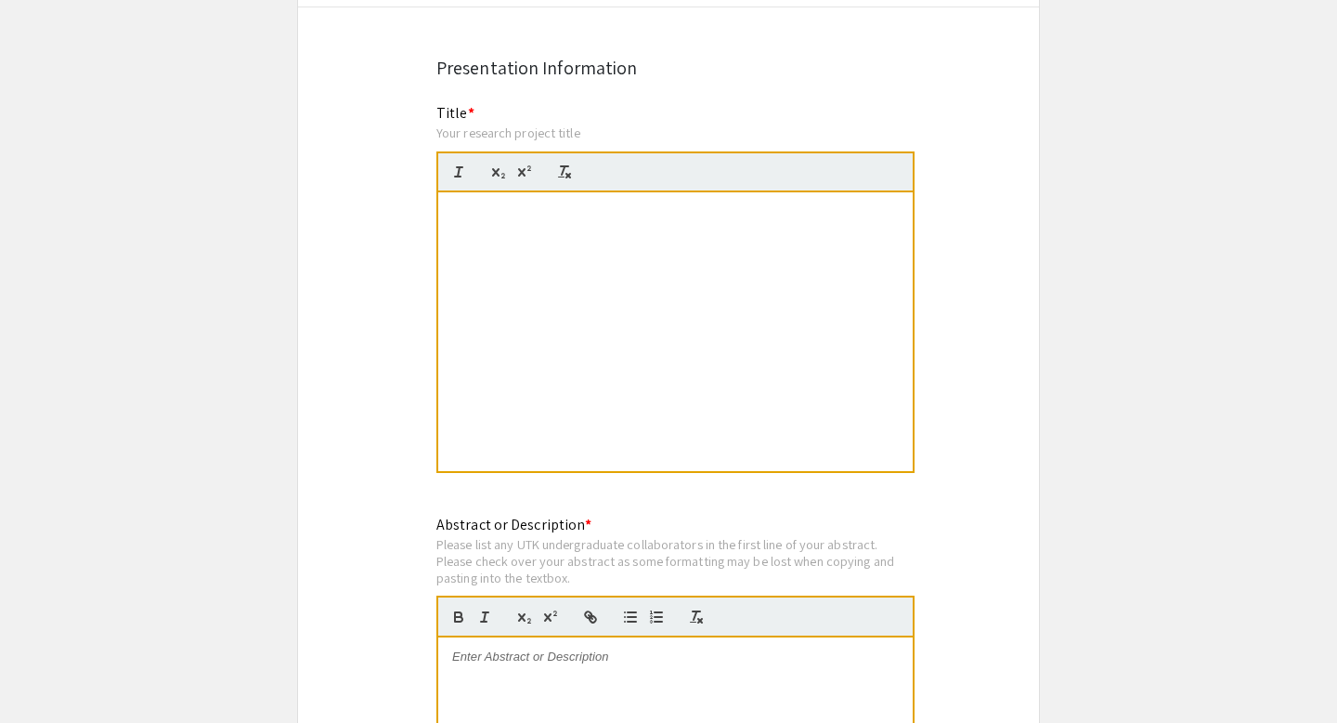
scroll to position [3669, 0]
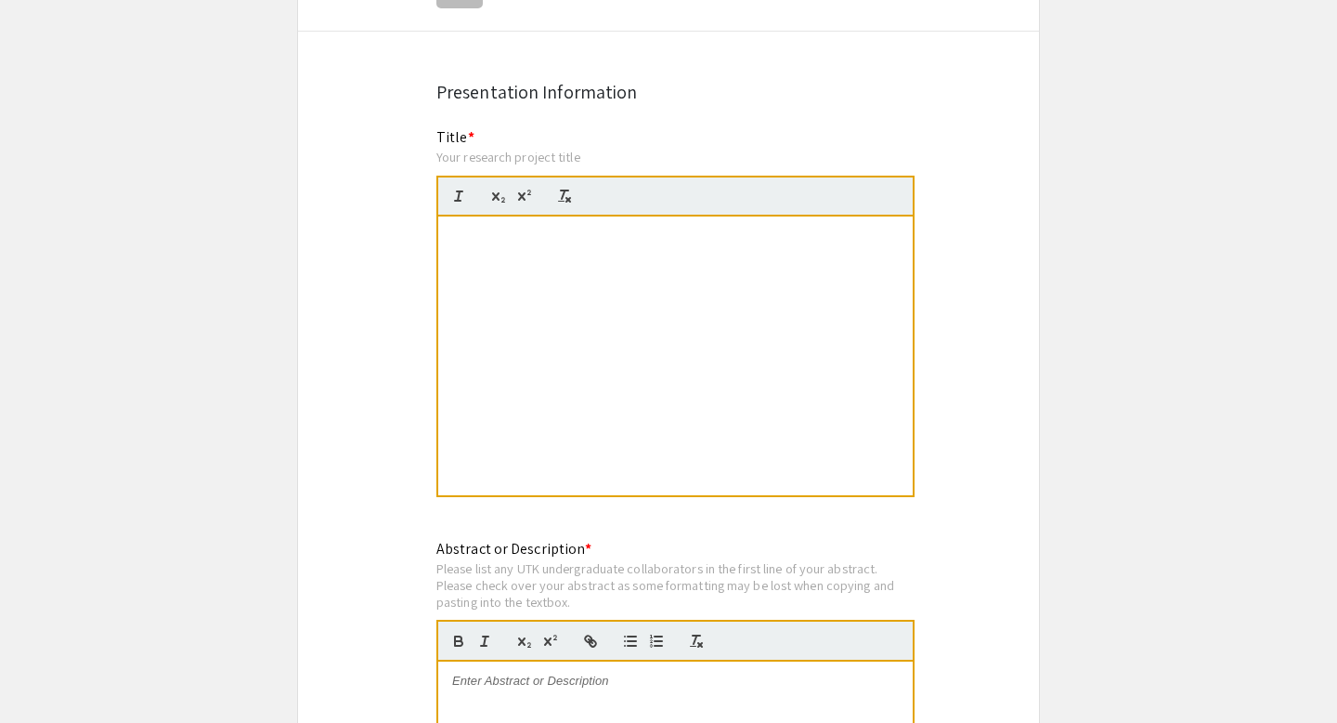
click at [670, 267] on div "Effects of ME" at bounding box center [675, 355] width 475 height 279
click at [615, 263] on div "Effects of" at bounding box center [675, 355] width 475 height 279
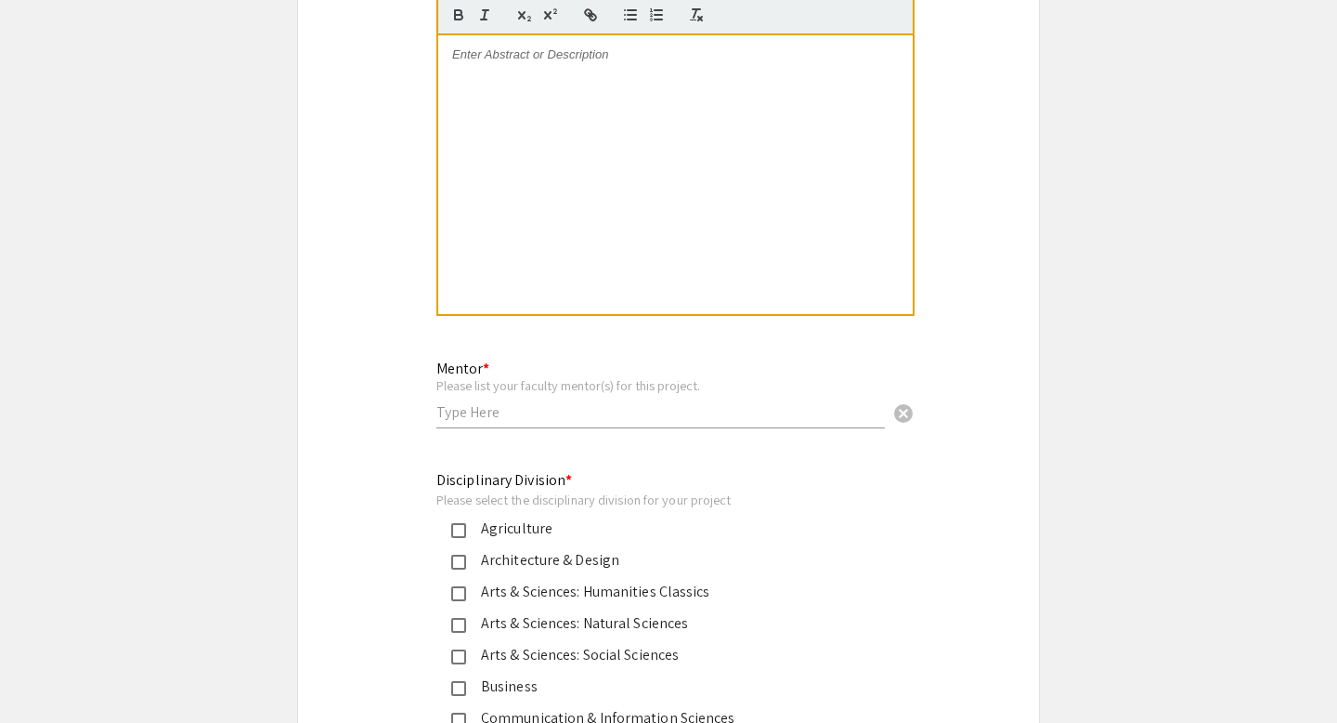
scroll to position [4394, 0]
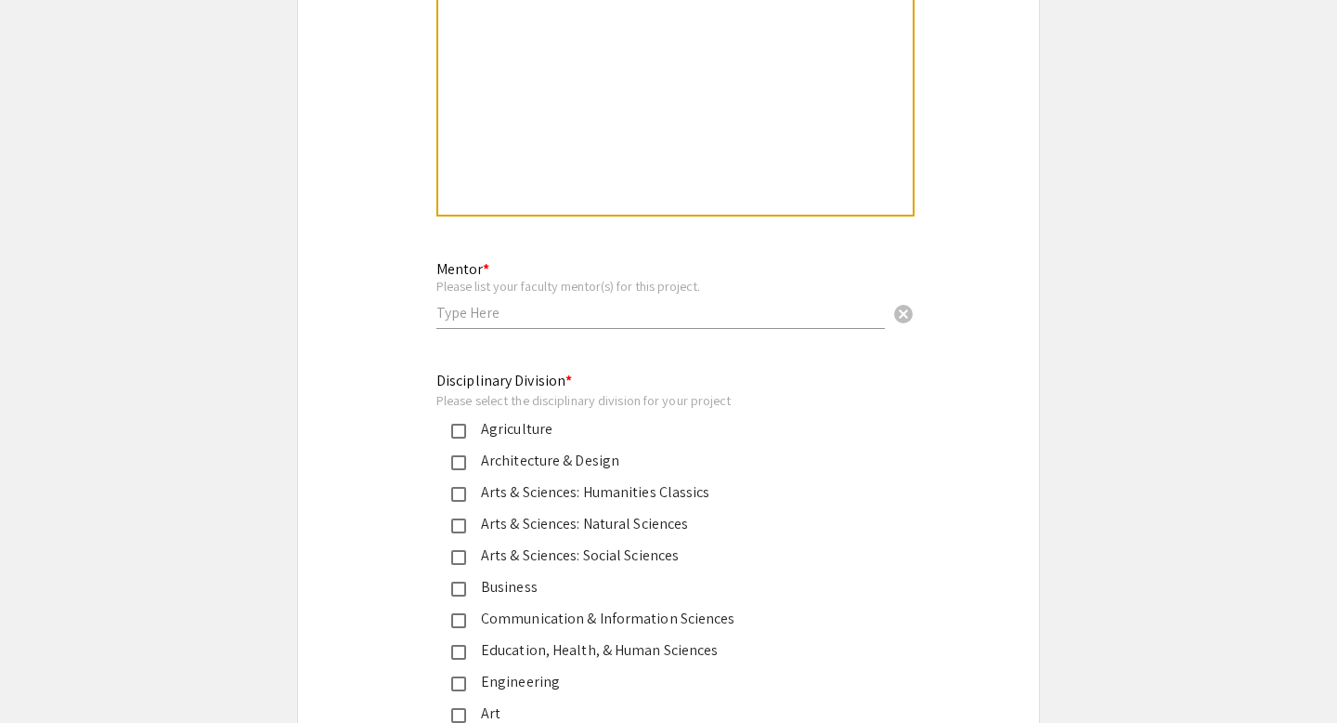
click at [581, 281] on div "Mentor * Please list your faculty mentor(s) for this project. cancel" at bounding box center [661, 285] width 449 height 86
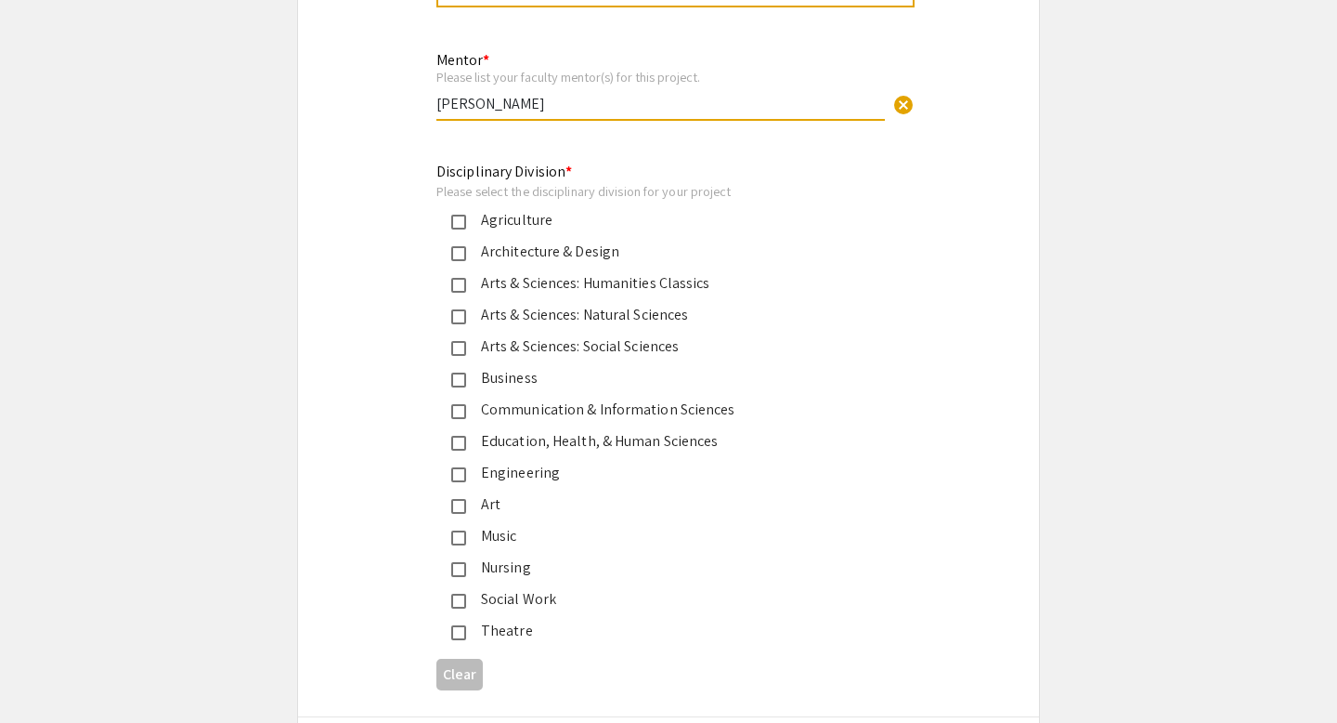
scroll to position [4600, 0]
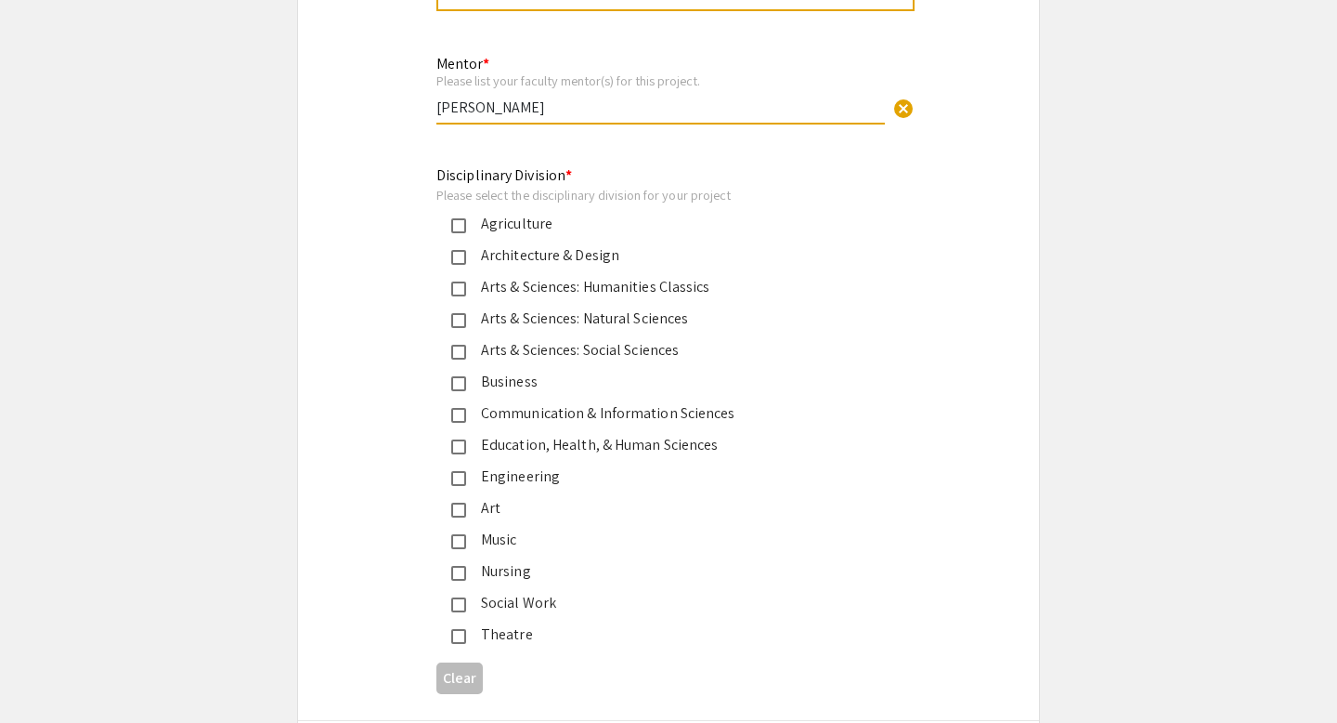
type input "[PERSON_NAME]"
click at [459, 439] on mat-pseudo-checkbox at bounding box center [458, 446] width 15 height 15
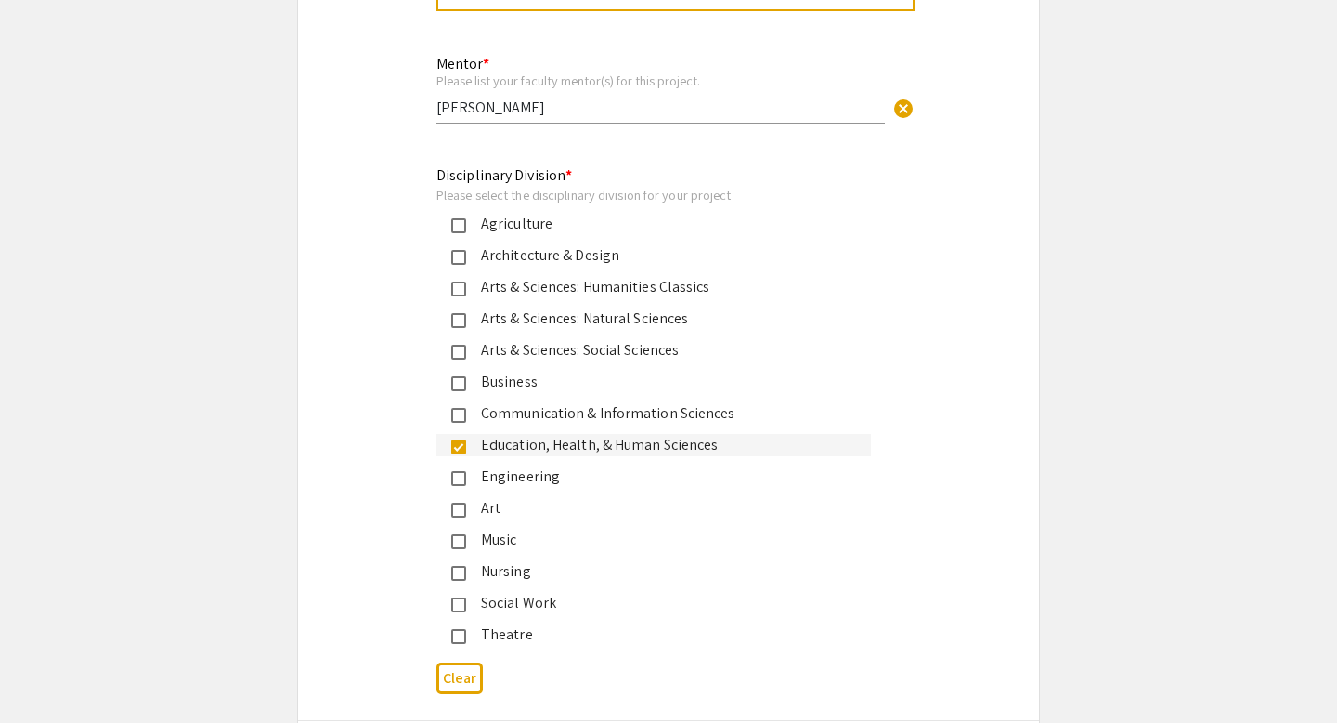
scroll to position [4906, 0]
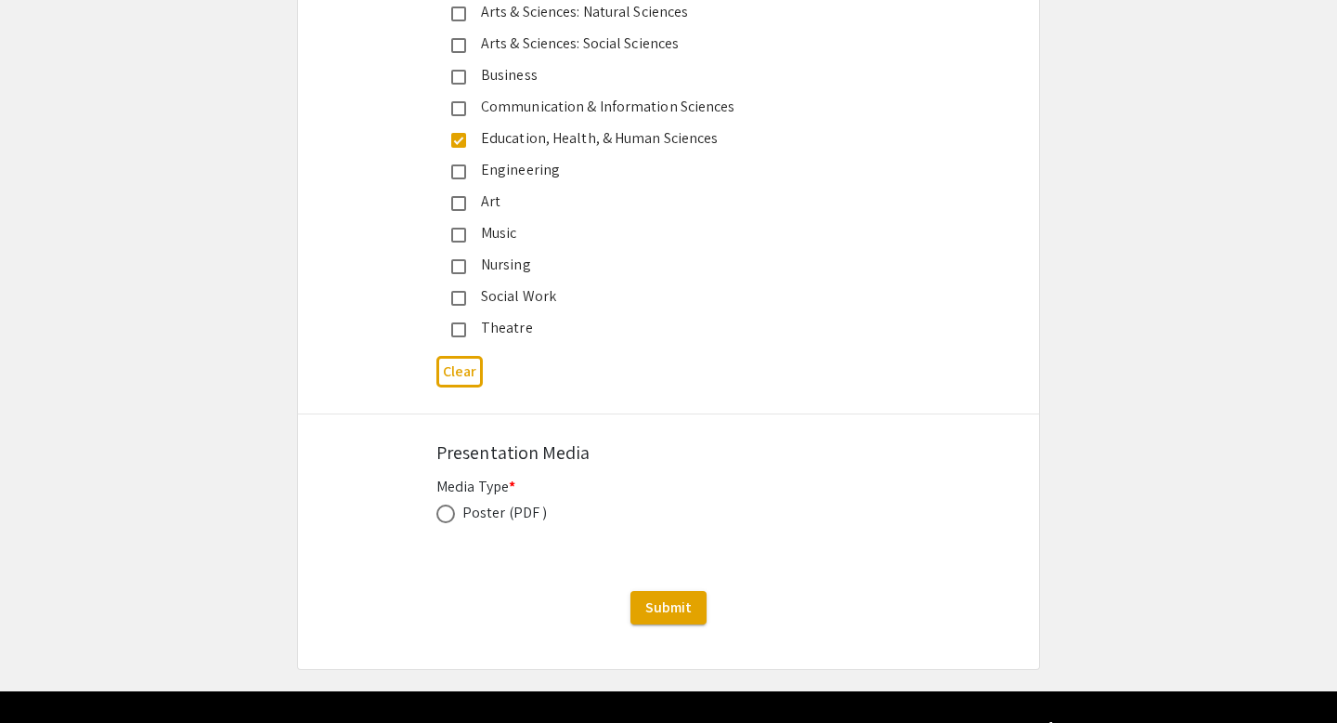
click at [447, 504] on span at bounding box center [446, 513] width 19 height 19
click at [447, 504] on input "radio" at bounding box center [446, 513] width 19 height 19
radio input "true"
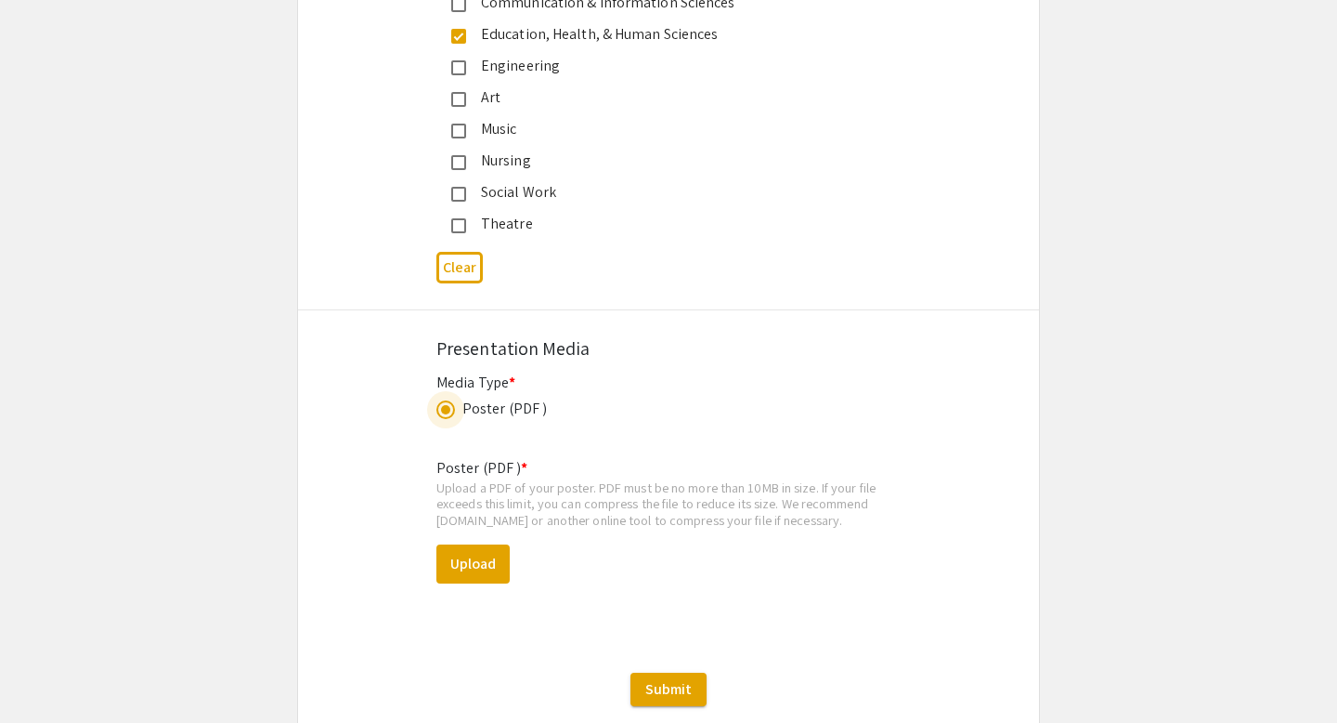
scroll to position [5030, 0]
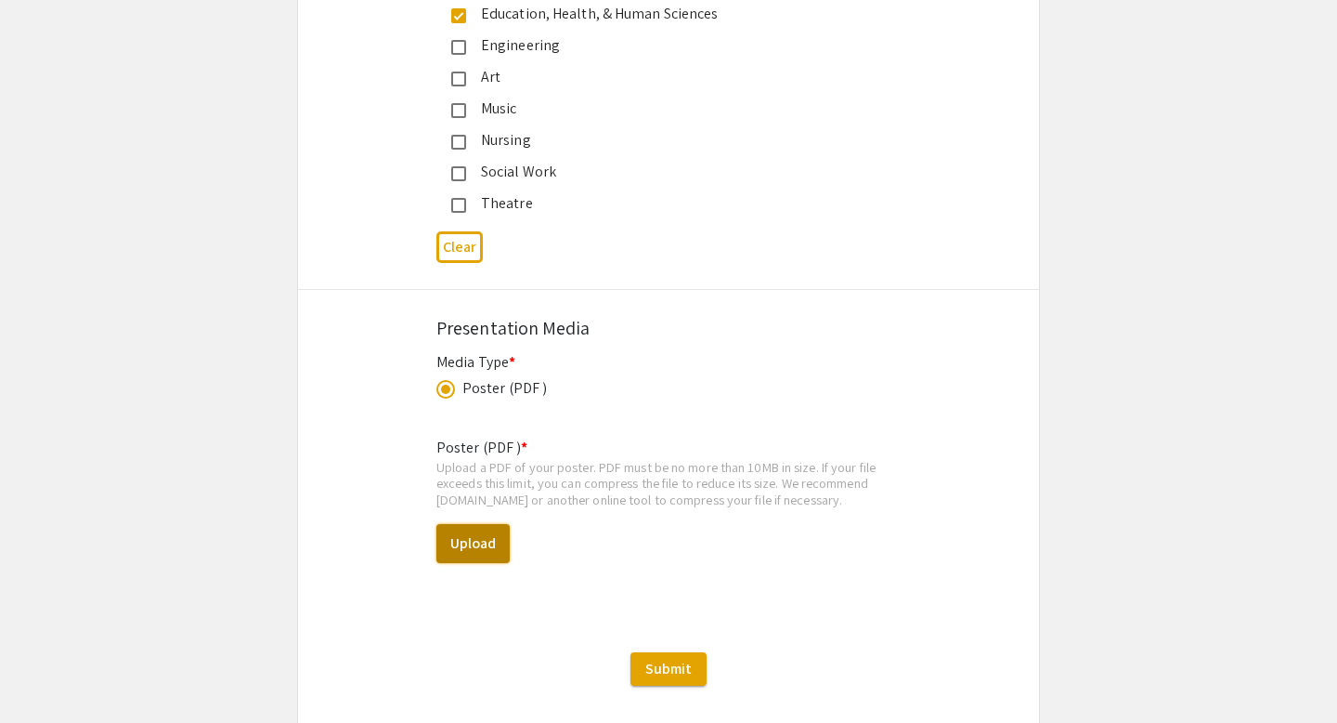
click at [457, 524] on button "Upload" at bounding box center [473, 543] width 73 height 39
click at [480, 524] on button "Upload" at bounding box center [473, 543] width 73 height 39
click at [465, 524] on button "Upload" at bounding box center [473, 543] width 73 height 39
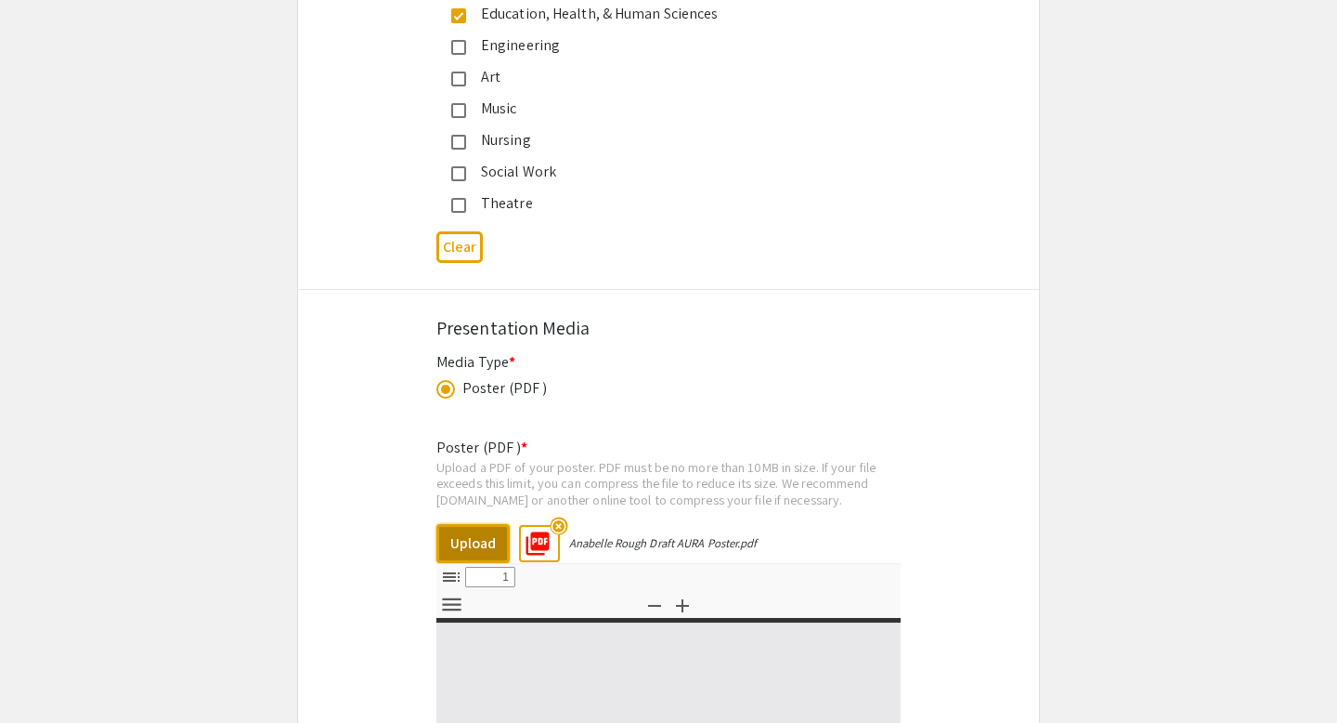
select select "custom"
type input "0"
select select "custom"
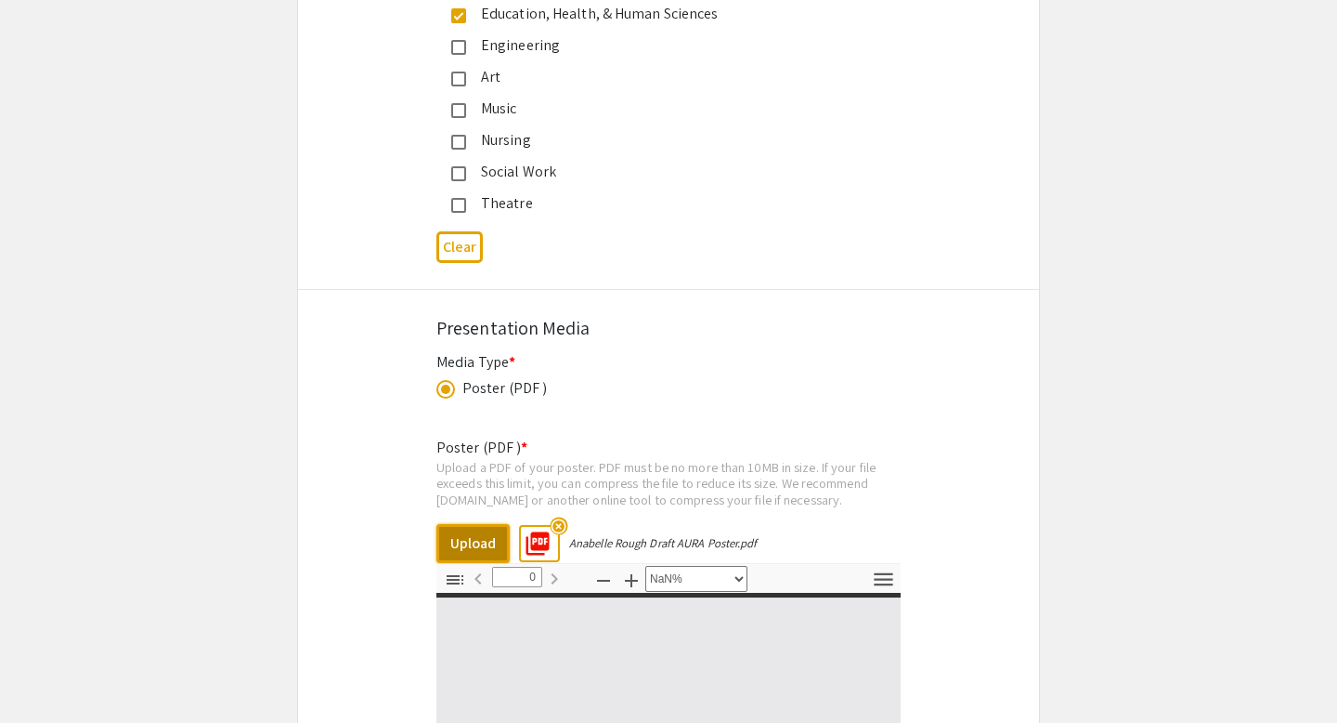
type input "1"
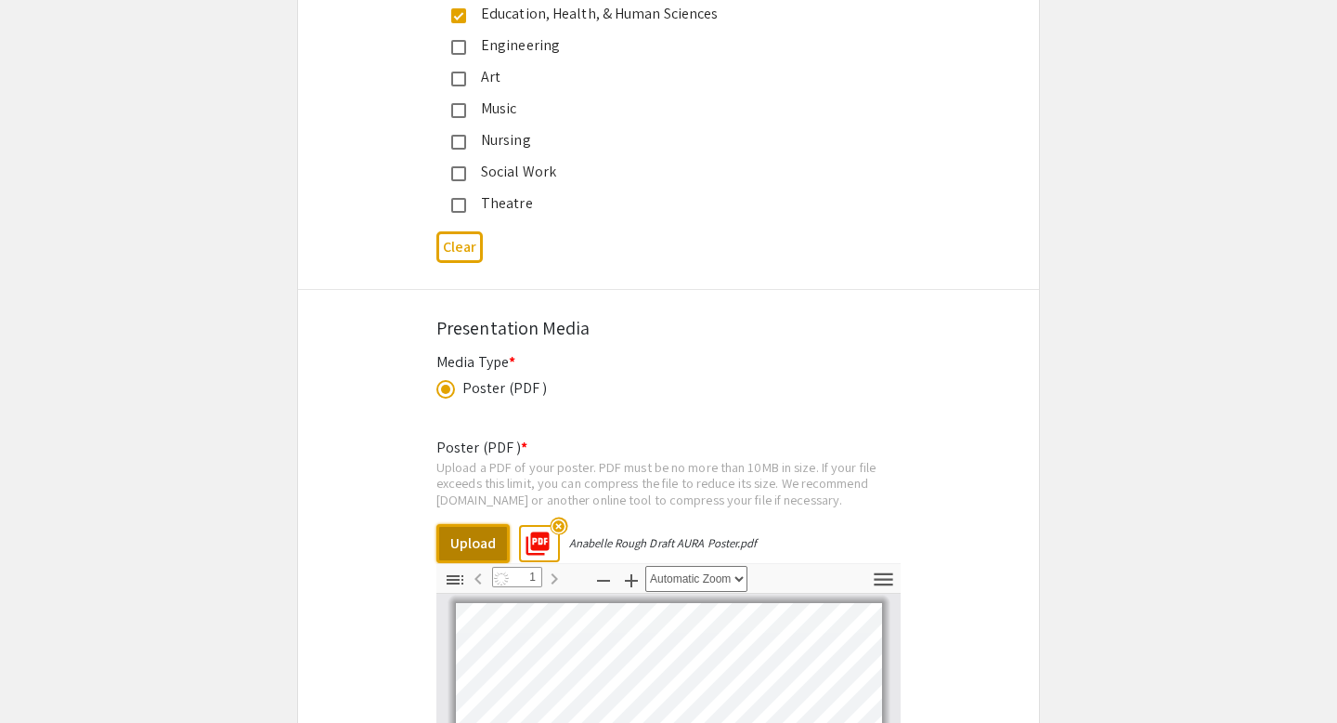
select select "auto"
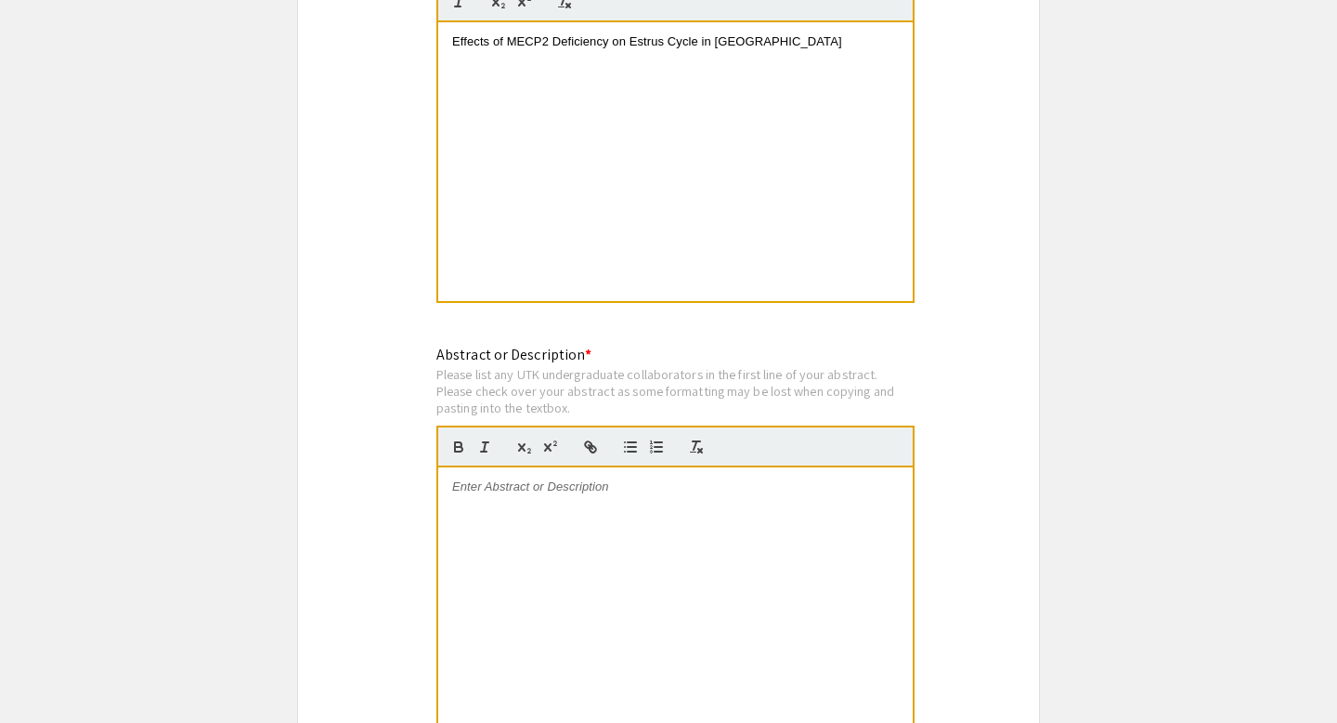
scroll to position [3879, 0]
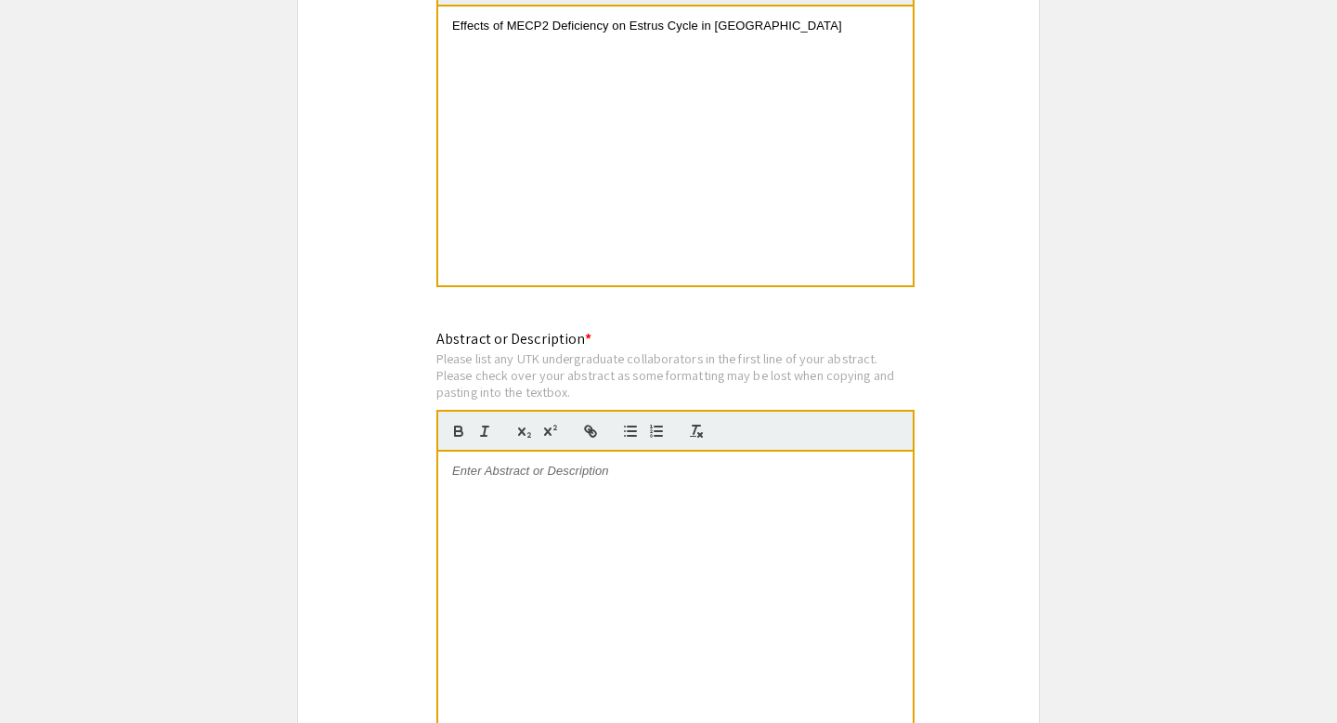
click at [575, 525] on div at bounding box center [675, 590] width 475 height 279
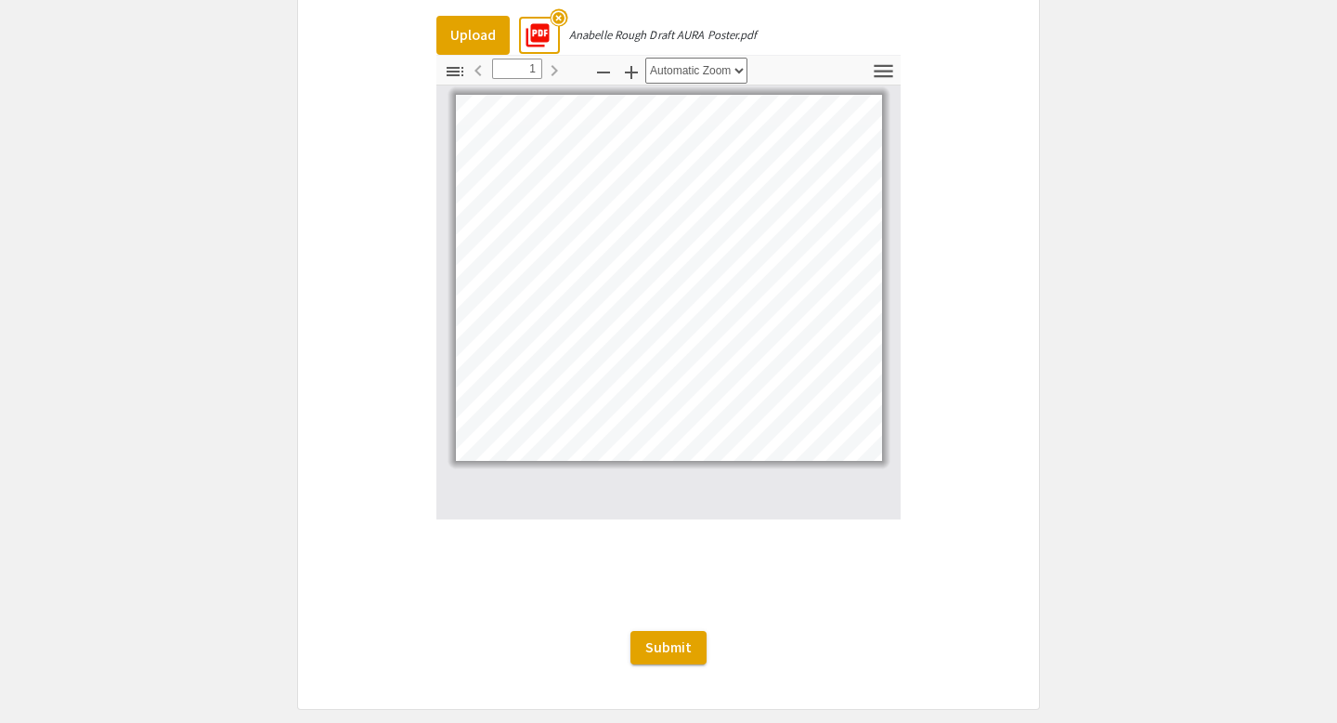
scroll to position [5579, 0]
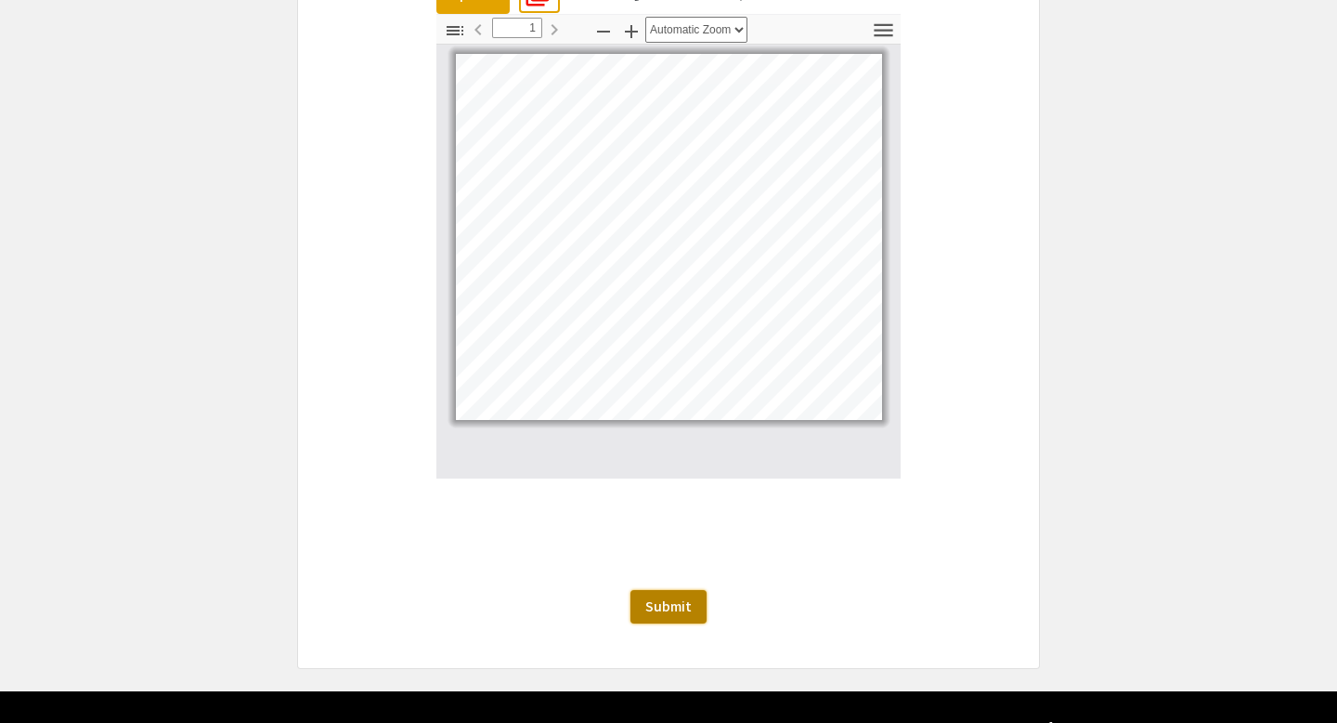
click at [657, 596] on span "Submit" at bounding box center [669, 606] width 46 height 20
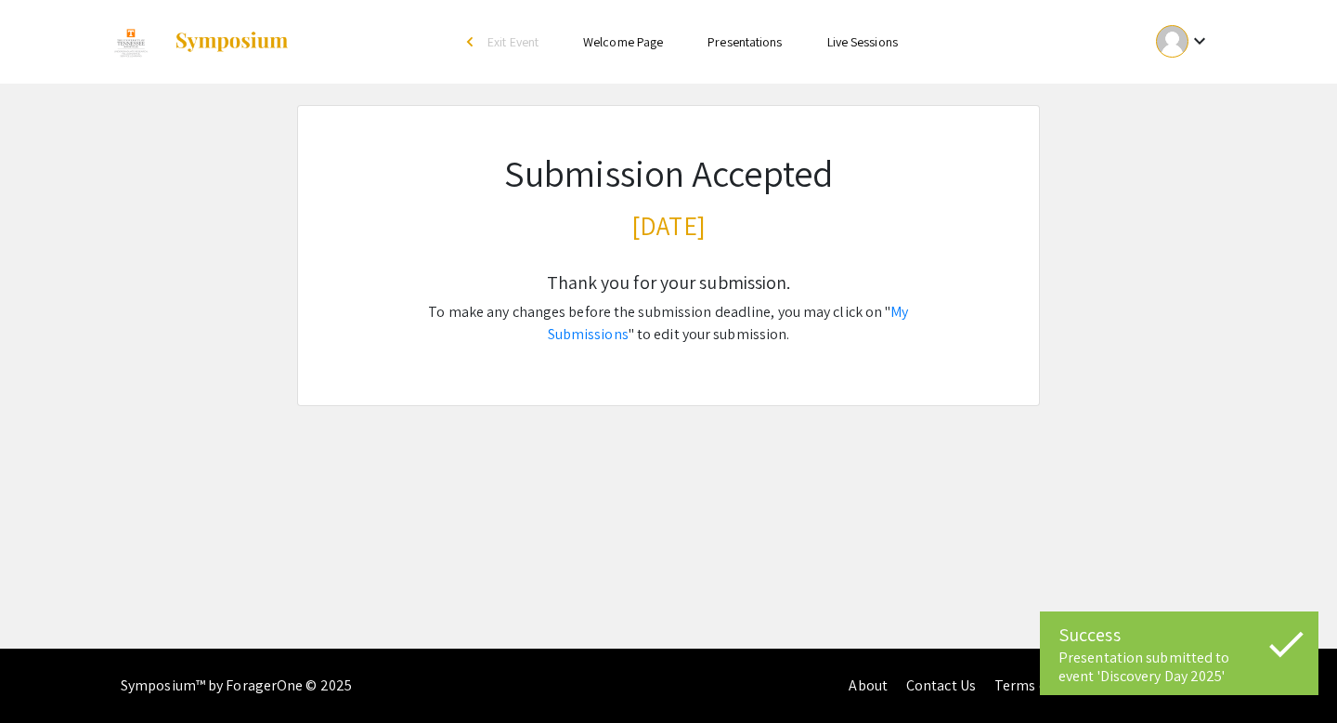
scroll to position [0, 0]
